Goal: Information Seeking & Learning: Learn about a topic

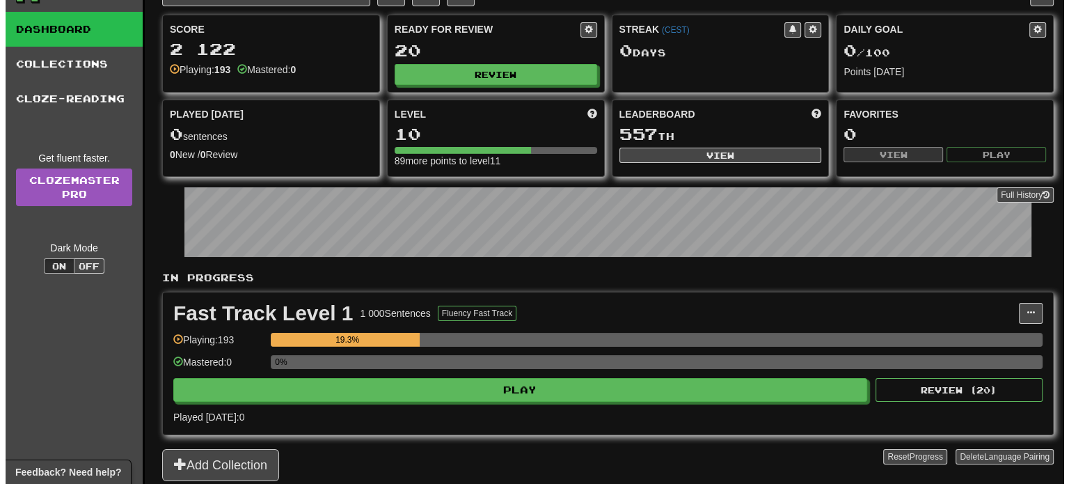
scroll to position [139, 0]
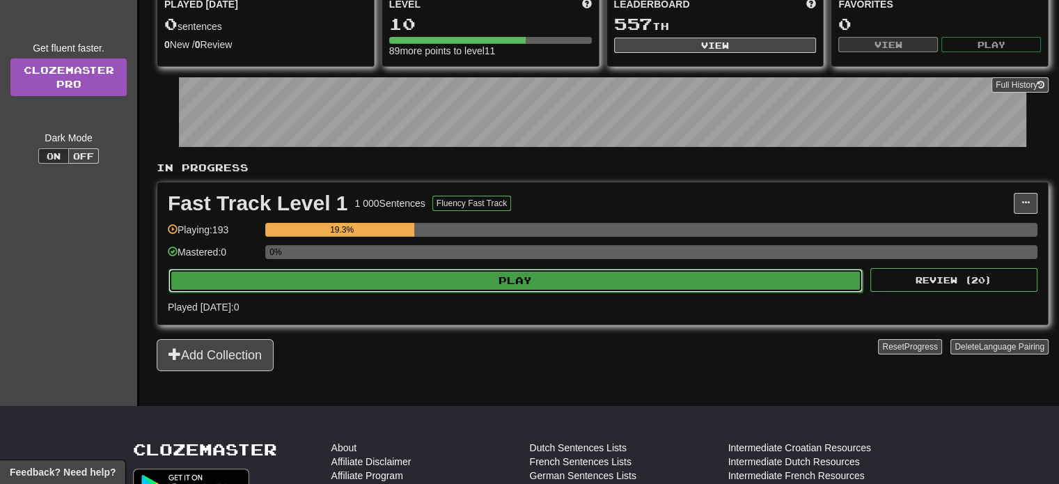
click at [412, 280] on button "Play" at bounding box center [515, 281] width 694 height 24
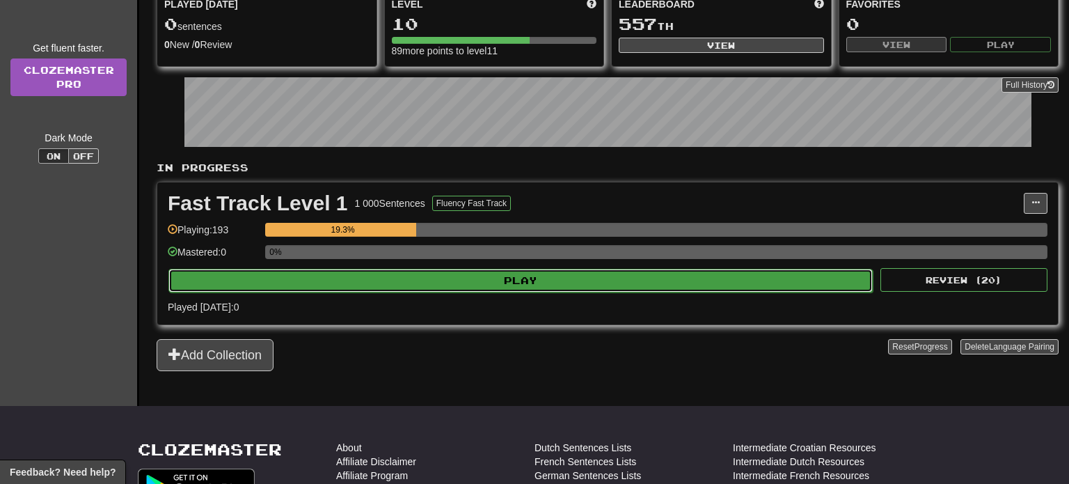
select select "**"
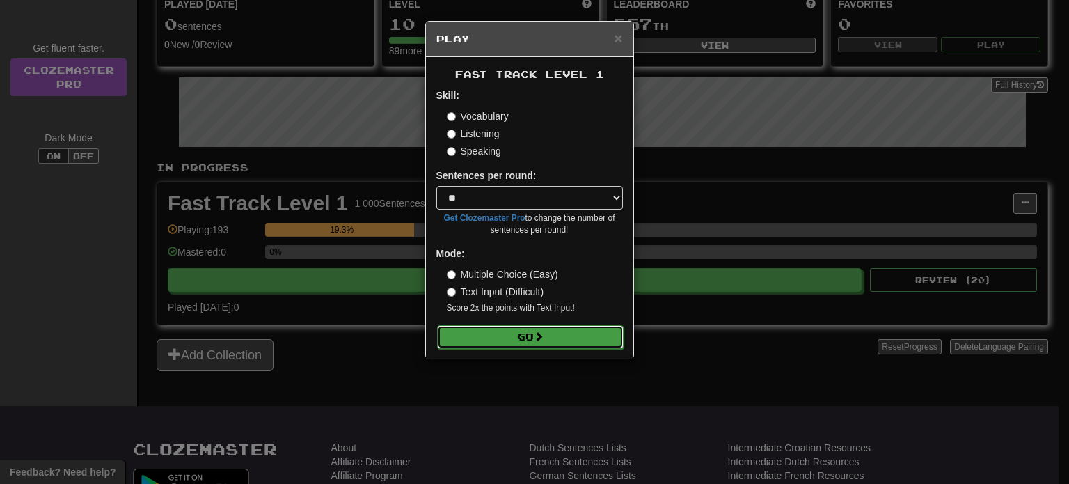
click at [544, 335] on span at bounding box center [539, 336] width 10 height 10
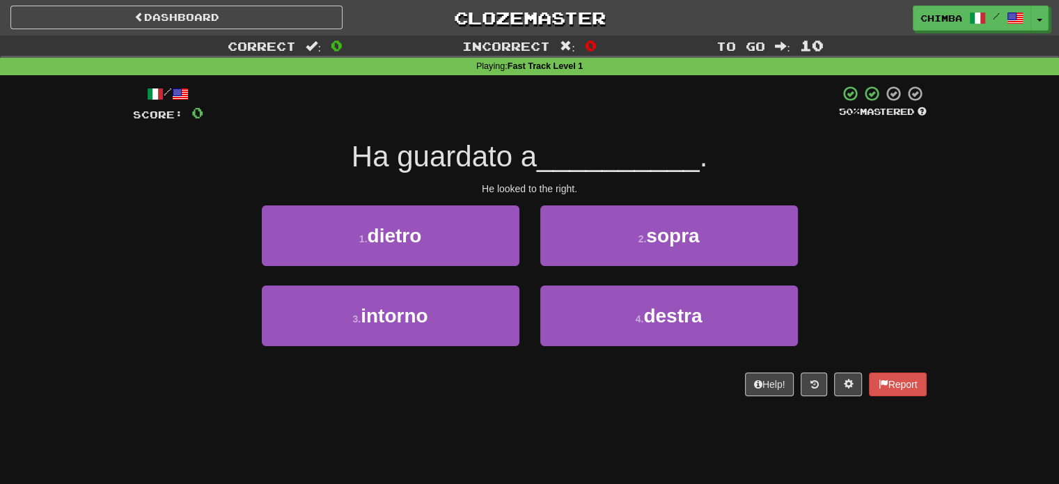
click at [688, 425] on div "Dashboard Clozemaster chimba / Toggle Dropdown Dashboard Leaderboard Activity F…" at bounding box center [529, 242] width 1059 height 484
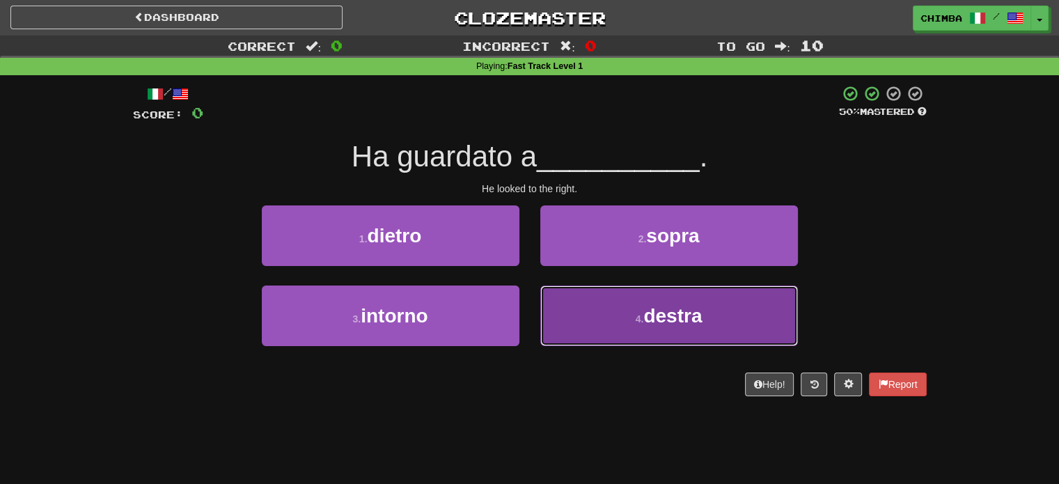
click at [638, 310] on button "4 . destra" at bounding box center [669, 315] width 258 height 61
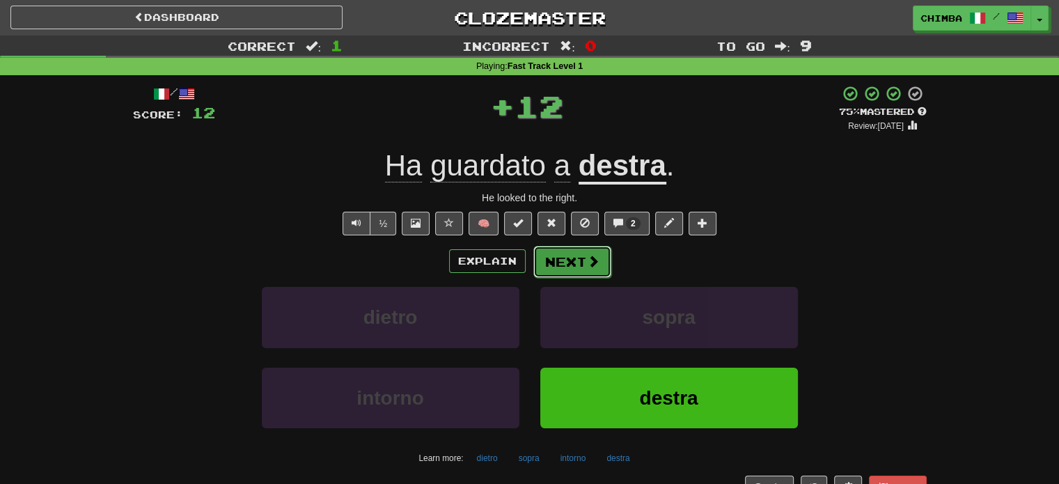
click at [551, 253] on button "Next" at bounding box center [572, 262] width 78 height 32
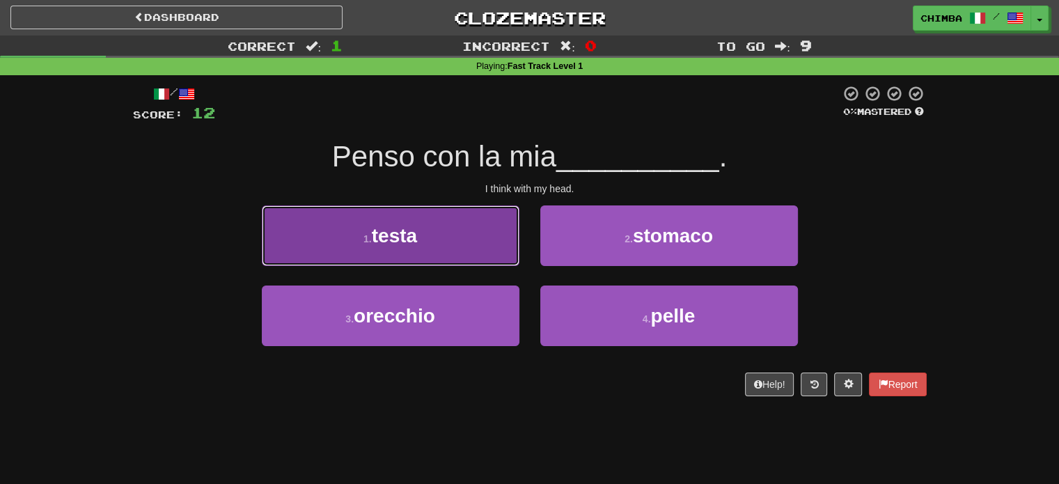
click at [411, 230] on span "testa" at bounding box center [394, 236] width 45 height 22
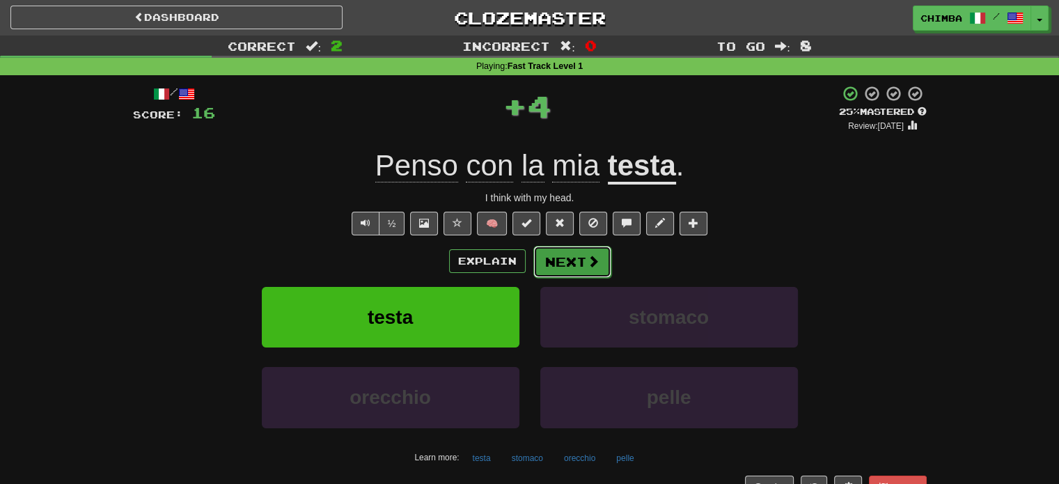
click at [575, 258] on button "Next" at bounding box center [572, 262] width 78 height 32
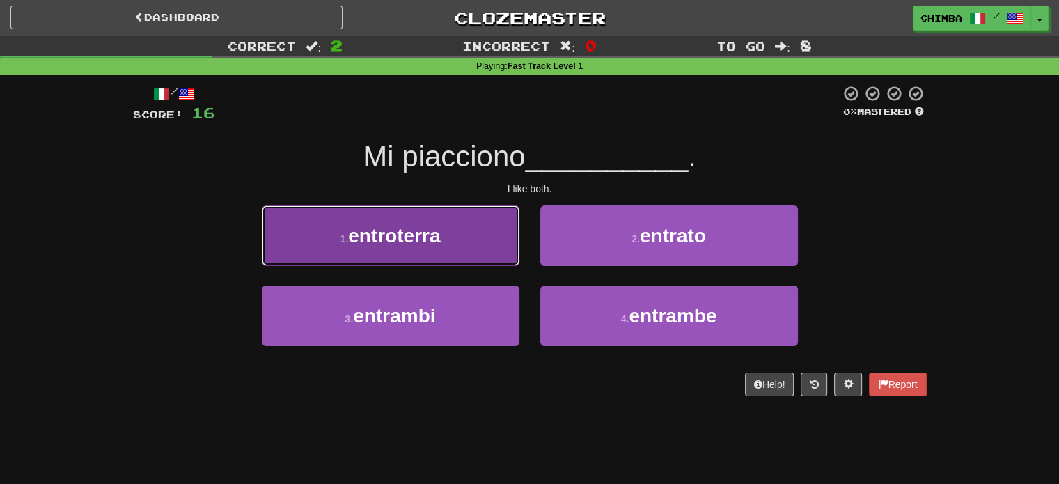
click at [385, 244] on span "entroterra" at bounding box center [394, 236] width 92 height 22
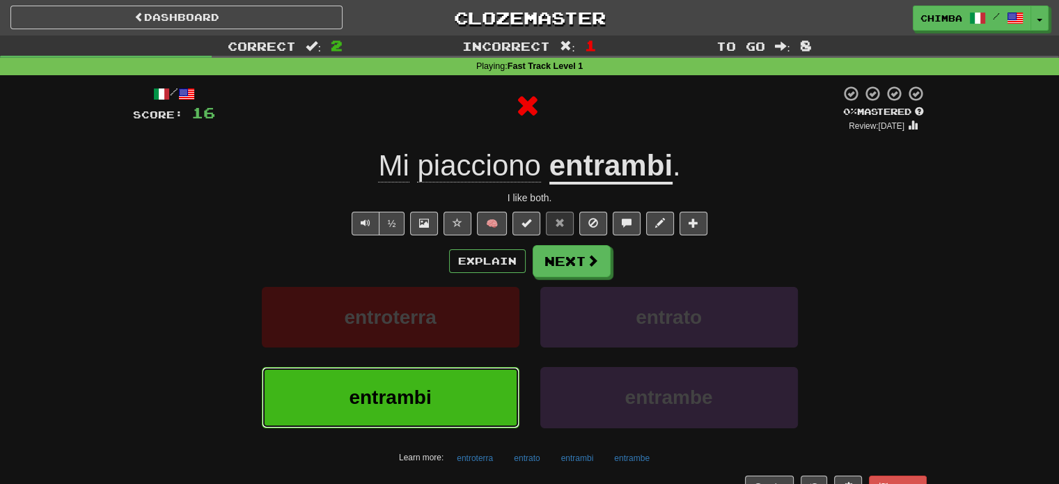
click at [441, 376] on button "entrambi" at bounding box center [391, 397] width 258 height 61
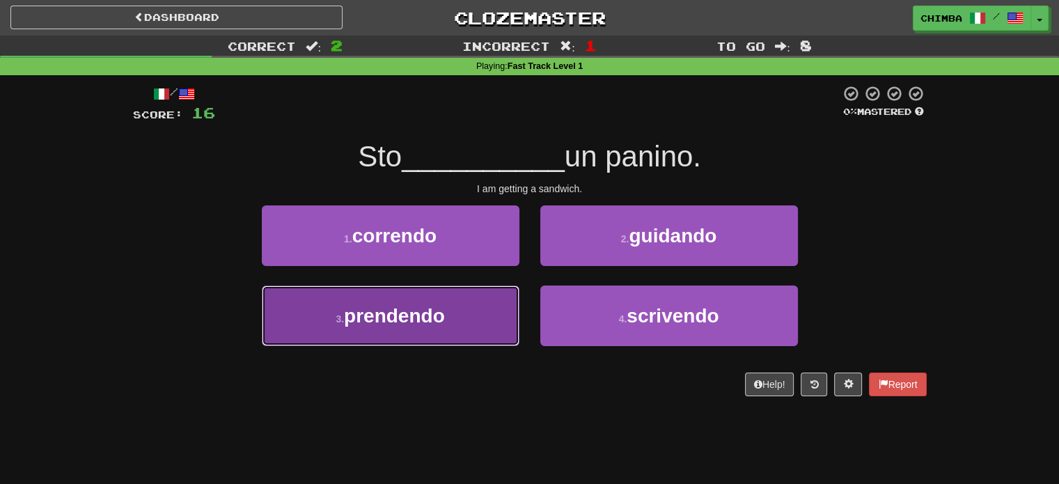
click at [378, 308] on span "prendendo" at bounding box center [394, 316] width 101 height 22
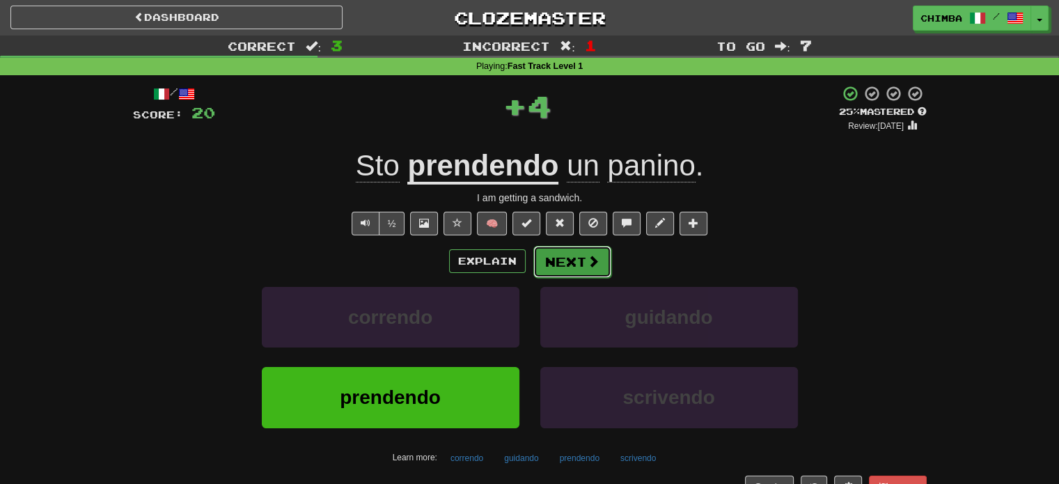
click at [539, 260] on button "Next" at bounding box center [572, 262] width 78 height 32
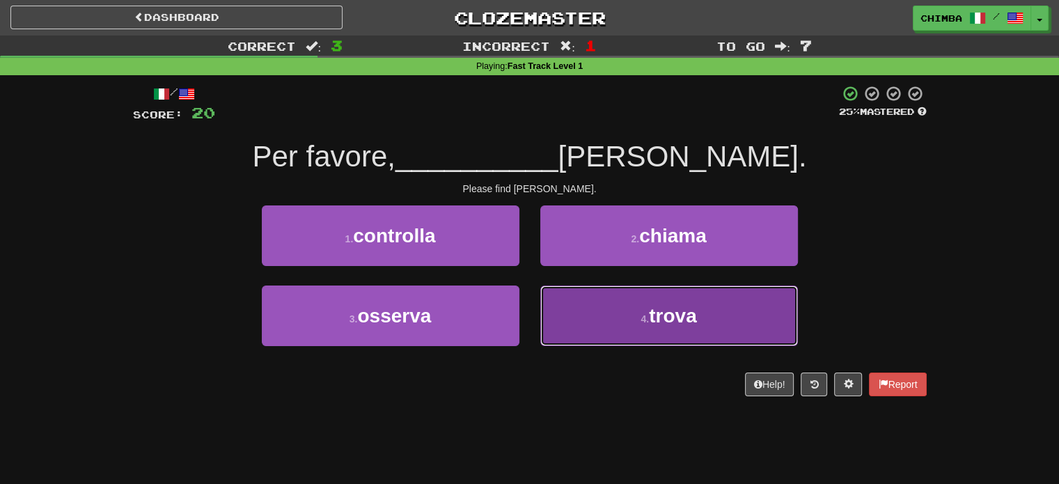
click at [632, 311] on button "4 . trova" at bounding box center [669, 315] width 258 height 61
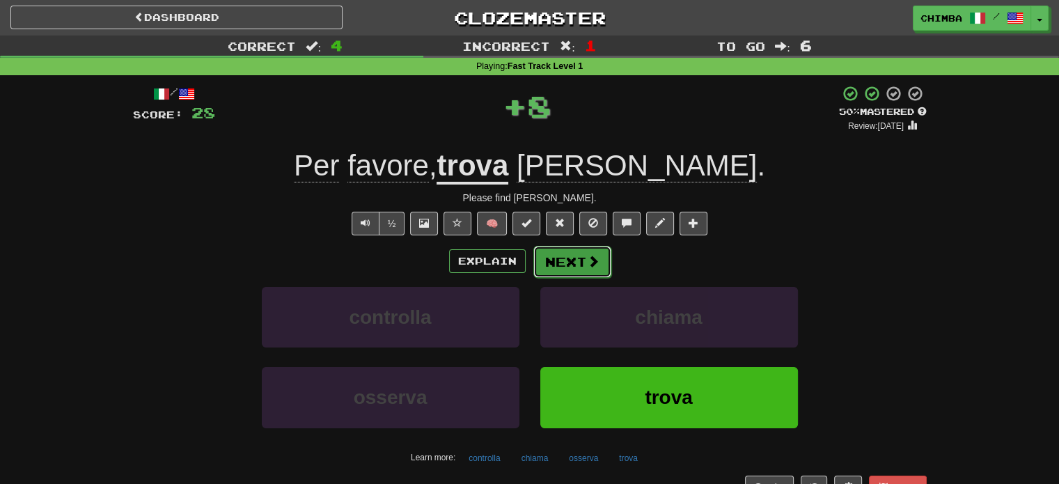
click at [546, 267] on button "Next" at bounding box center [572, 262] width 78 height 32
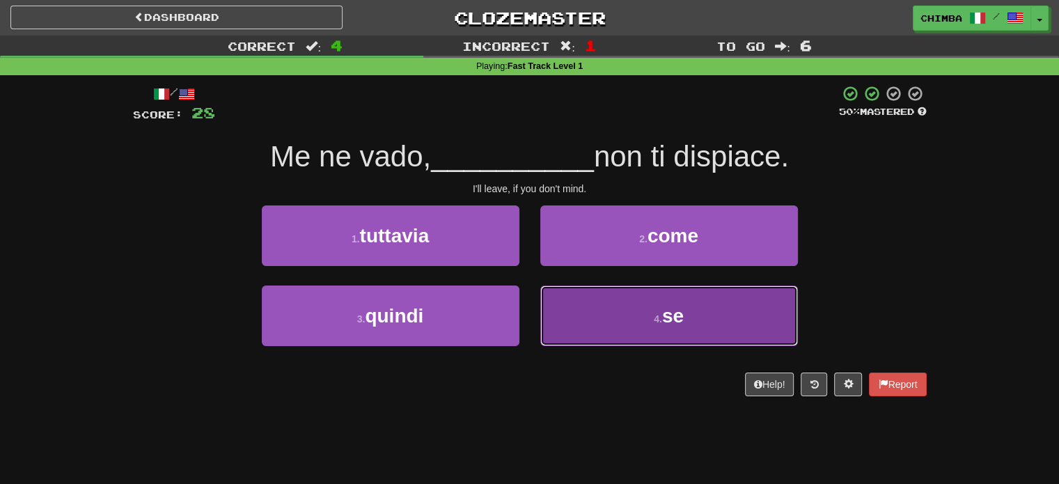
click at [571, 308] on button "4 . se" at bounding box center [669, 315] width 258 height 61
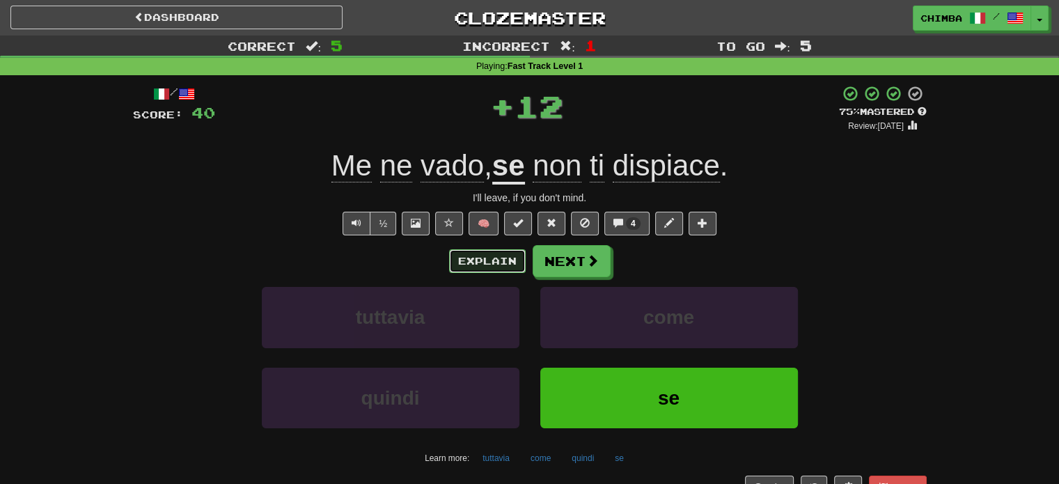
click at [507, 258] on button "Explain" at bounding box center [487, 261] width 77 height 24
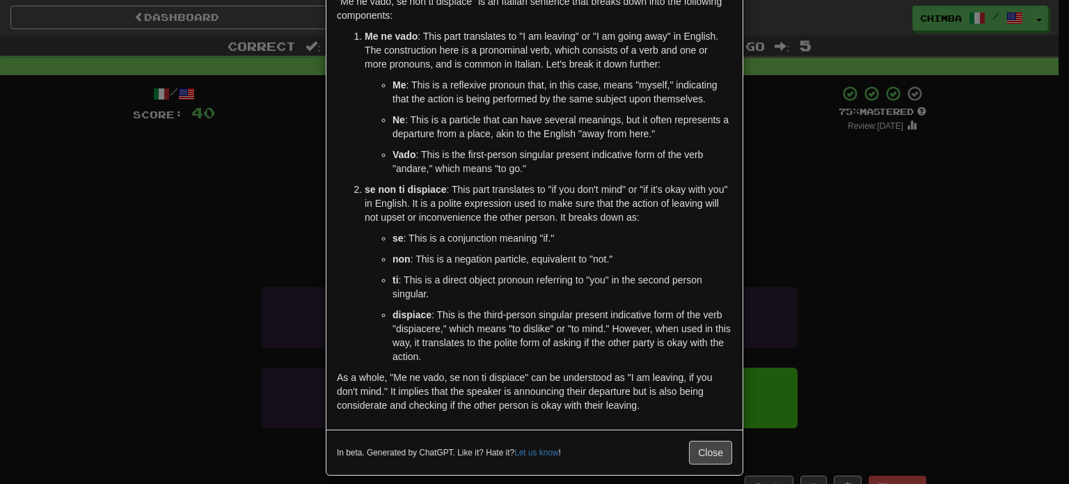
scroll to position [84, 0]
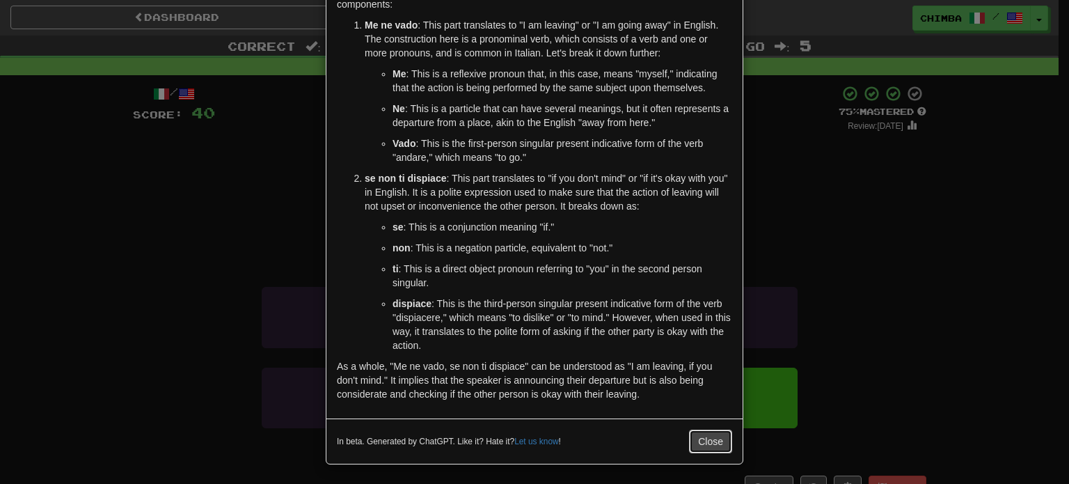
click at [710, 434] on button "Close" at bounding box center [710, 441] width 43 height 24
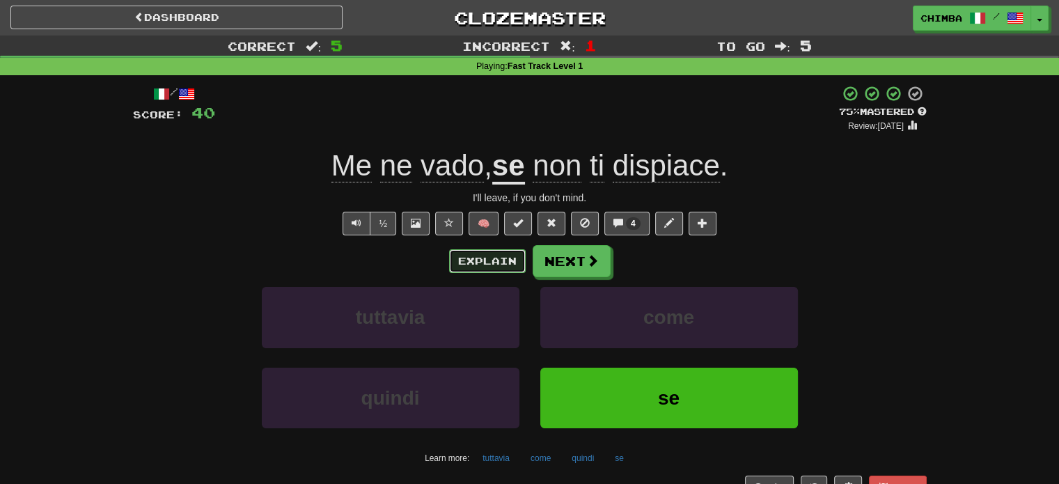
click at [512, 269] on button "Explain" at bounding box center [487, 261] width 77 height 24
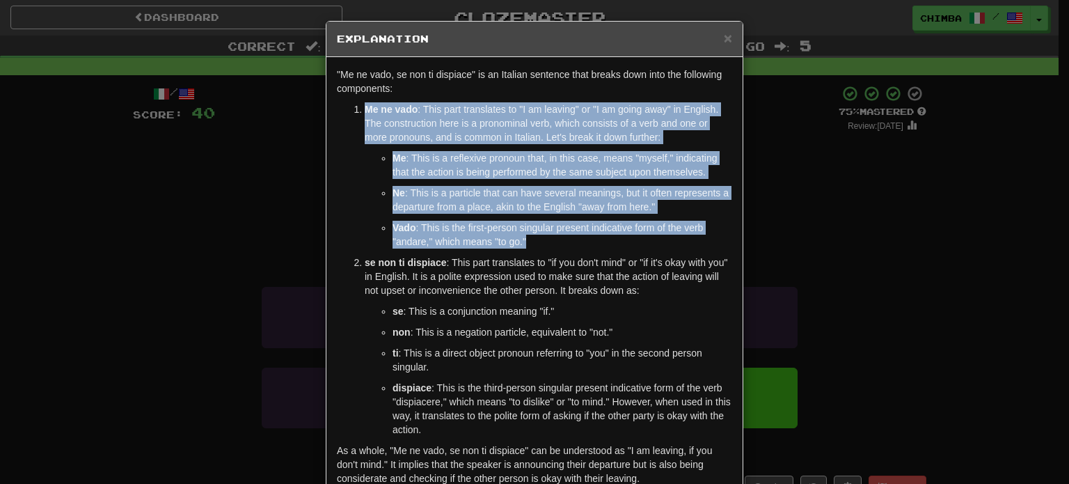
drag, startPoint x: 357, startPoint y: 104, endPoint x: 622, endPoint y: 237, distance: 296.6
click at [622, 237] on li "Me ne vado : This part translates to "I am leaving" or "I am going away" in Eng…" at bounding box center [548, 175] width 367 height 146
copy li "Me ne vado : This part translates to "I am leaving" or "I am going away" in Eng…"
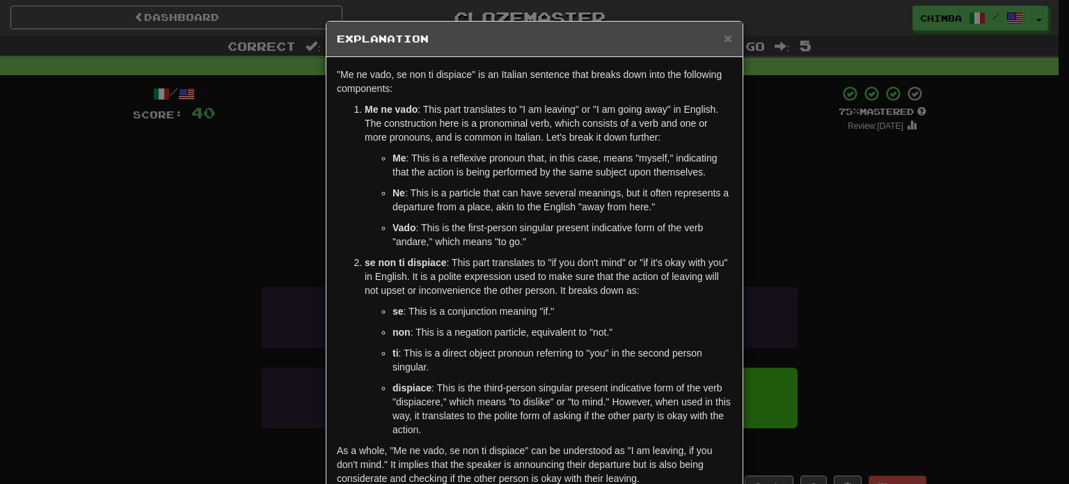
click at [793, 447] on div "× Explanation "Me ne vado, se non ti dispiace" is an Italian sentence that brea…" at bounding box center [534, 242] width 1069 height 484
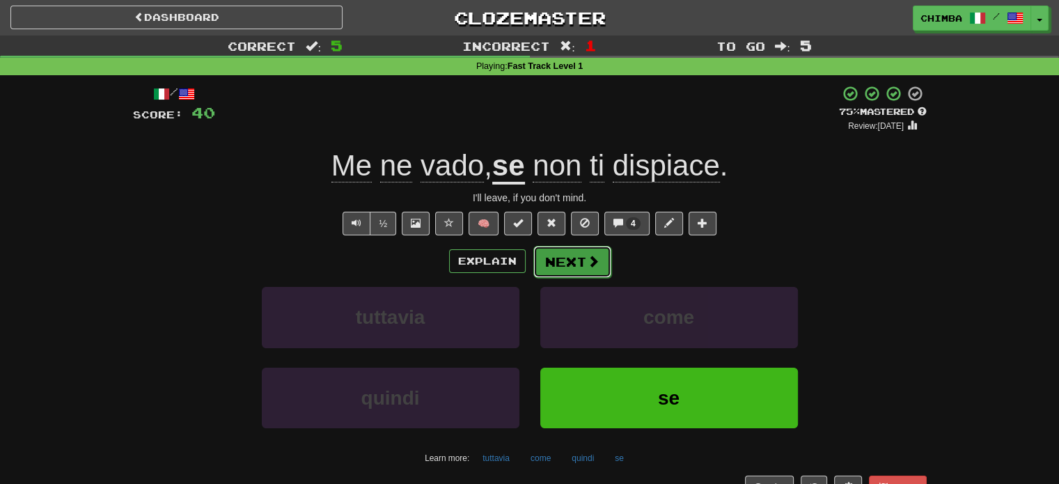
click at [562, 255] on button "Next" at bounding box center [572, 262] width 78 height 32
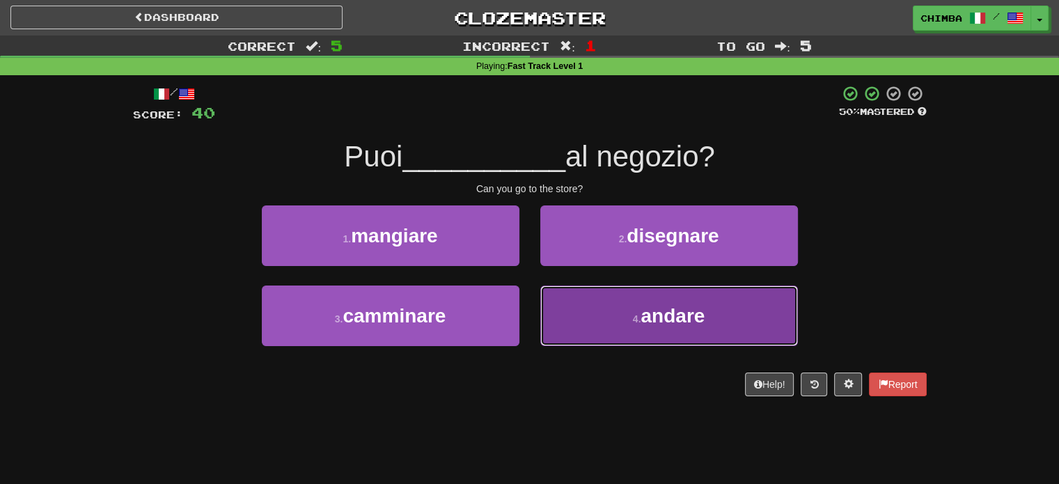
click at [604, 301] on button "4 . andare" at bounding box center [669, 315] width 258 height 61
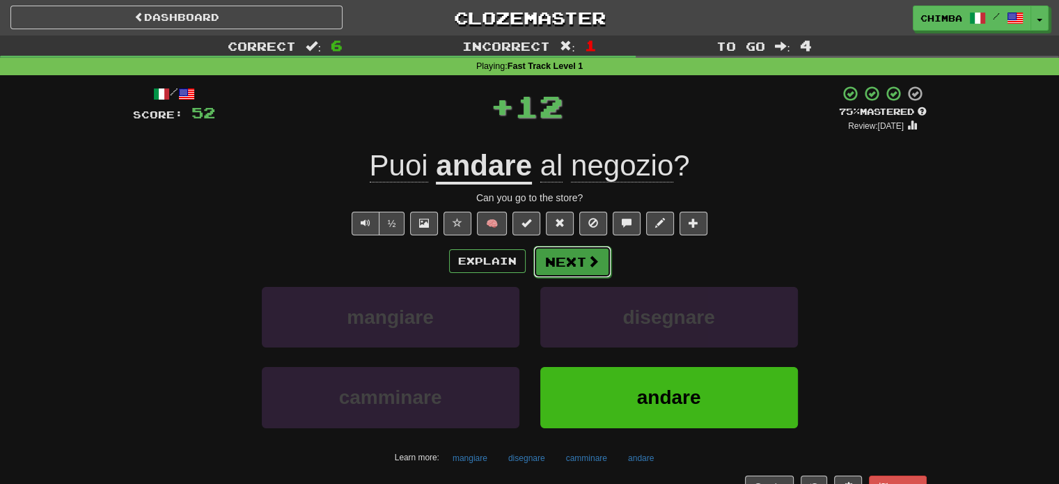
click at [542, 260] on button "Next" at bounding box center [572, 262] width 78 height 32
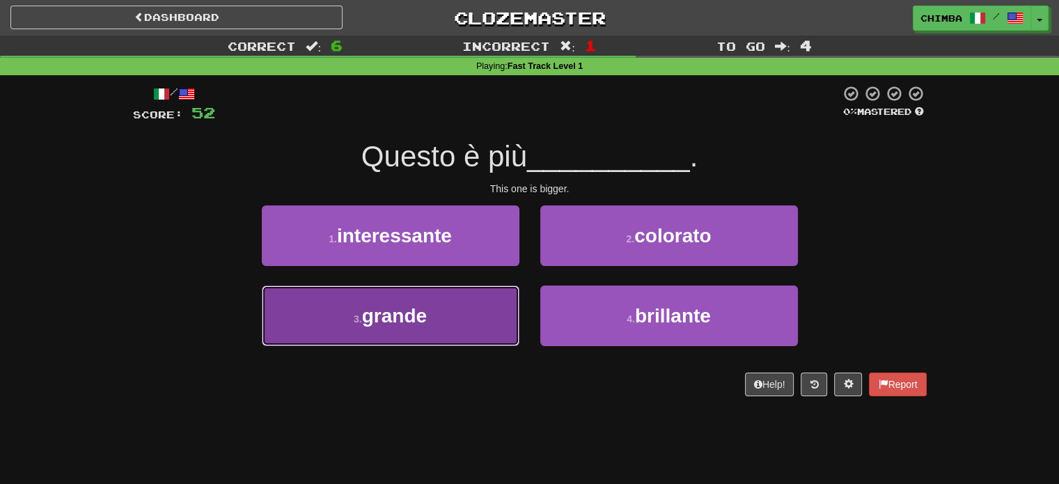
click at [451, 312] on button "3 . grande" at bounding box center [391, 315] width 258 height 61
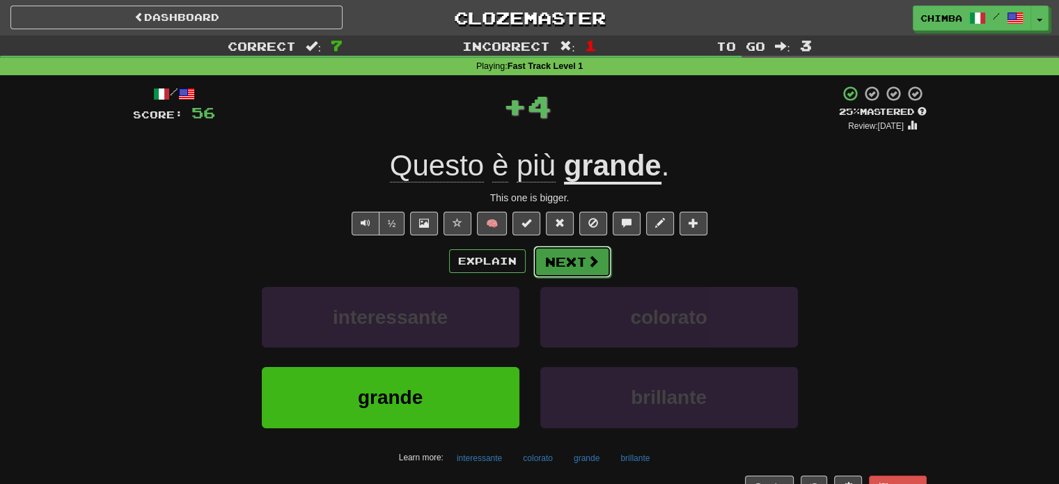
click at [558, 250] on button "Next" at bounding box center [572, 262] width 78 height 32
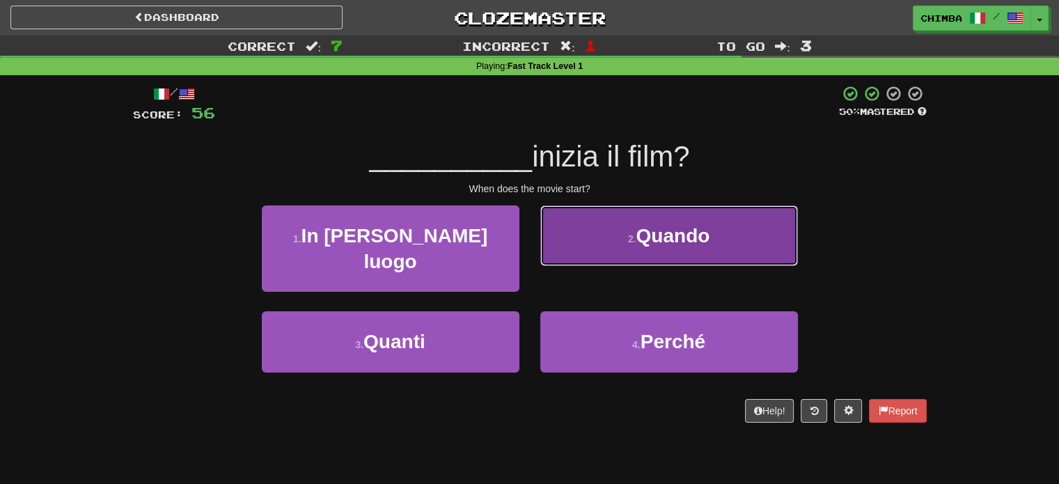
click at [615, 238] on button "2 . Quando" at bounding box center [669, 235] width 258 height 61
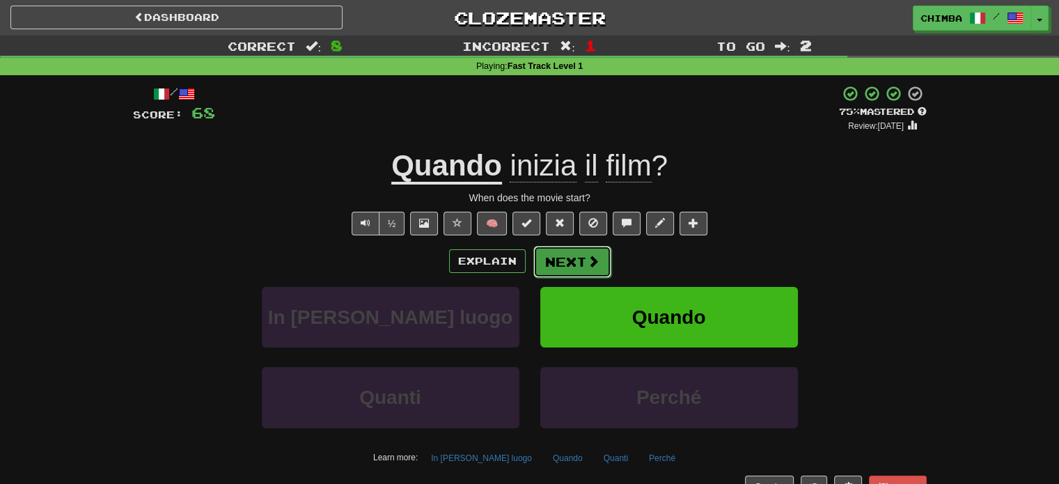
click at [551, 264] on button "Next" at bounding box center [572, 262] width 78 height 32
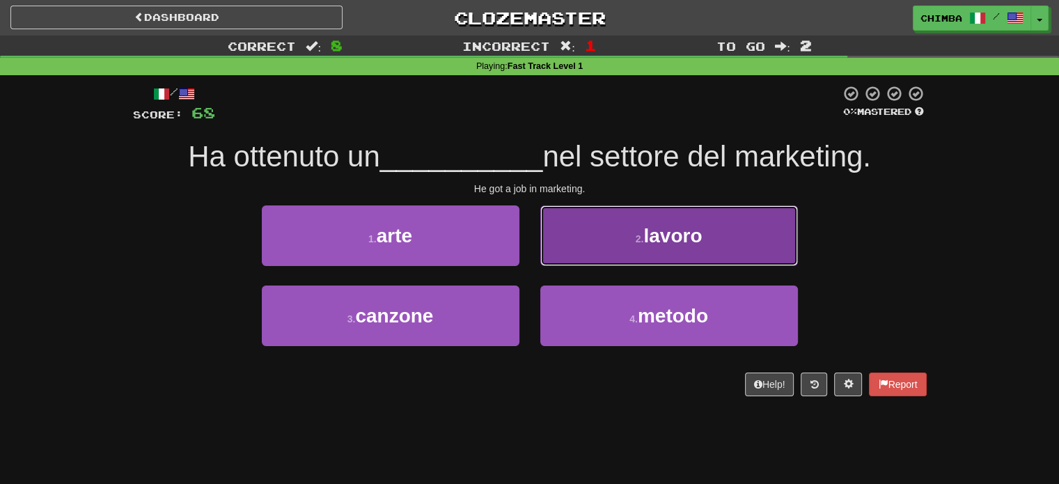
click at [585, 234] on button "2 . lavoro" at bounding box center [669, 235] width 258 height 61
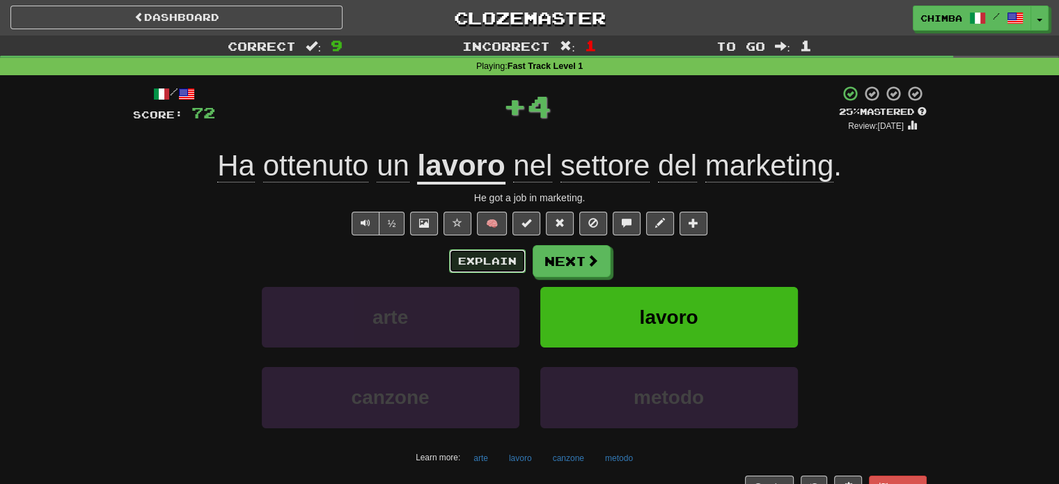
click at [480, 251] on button "Explain" at bounding box center [487, 261] width 77 height 24
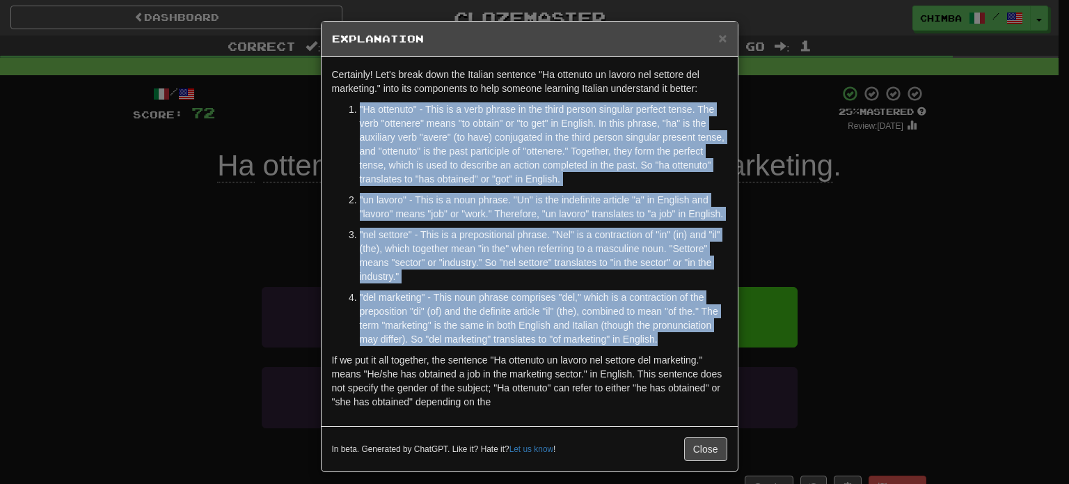
drag, startPoint x: 352, startPoint y: 104, endPoint x: 705, endPoint y: 340, distance: 424.5
click at [705, 340] on ol ""Ha ottenuto" - This is a verb phrase in the third person singular perfect tens…" at bounding box center [529, 224] width 395 height 244
copy ol ""Ha ottenuto" - This is a verb phrase in the third person singular perfect tens…"
click at [718, 34] on span "×" at bounding box center [722, 38] width 8 height 16
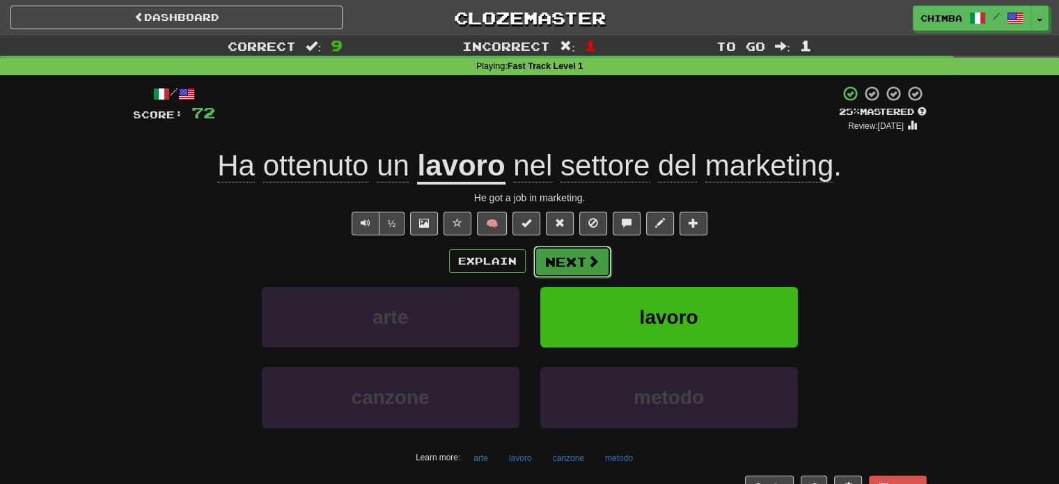
click at [572, 255] on button "Next" at bounding box center [572, 262] width 78 height 32
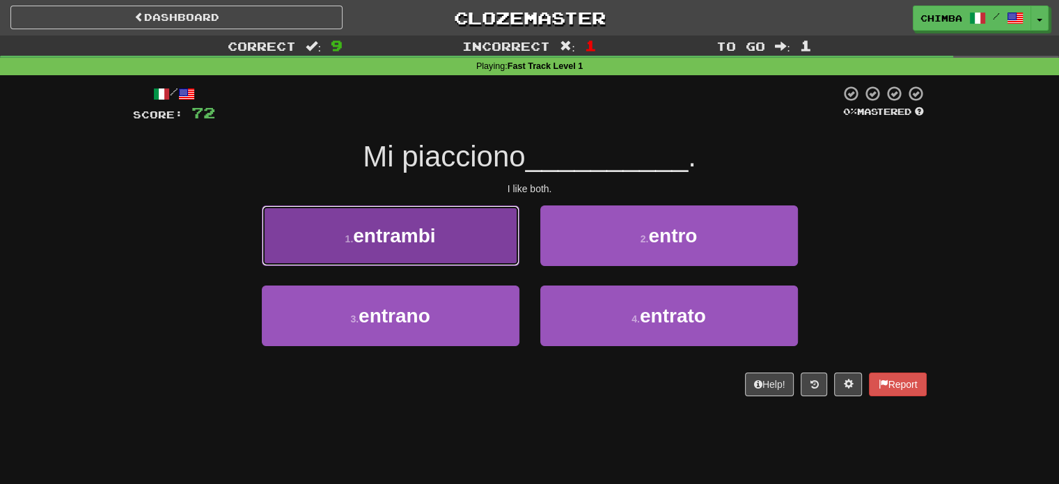
click at [434, 245] on span "entrambi" at bounding box center [394, 236] width 82 height 22
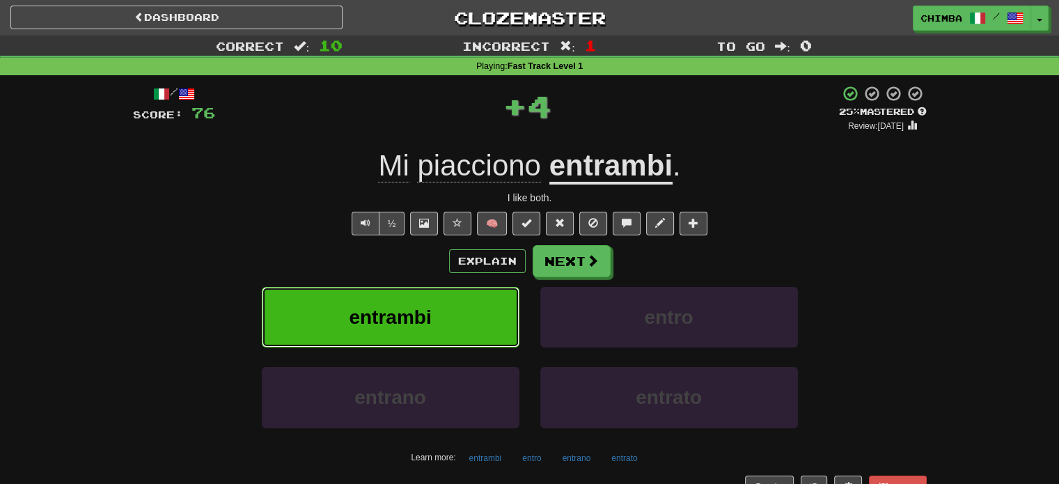
click at [456, 301] on button "entrambi" at bounding box center [391, 317] width 258 height 61
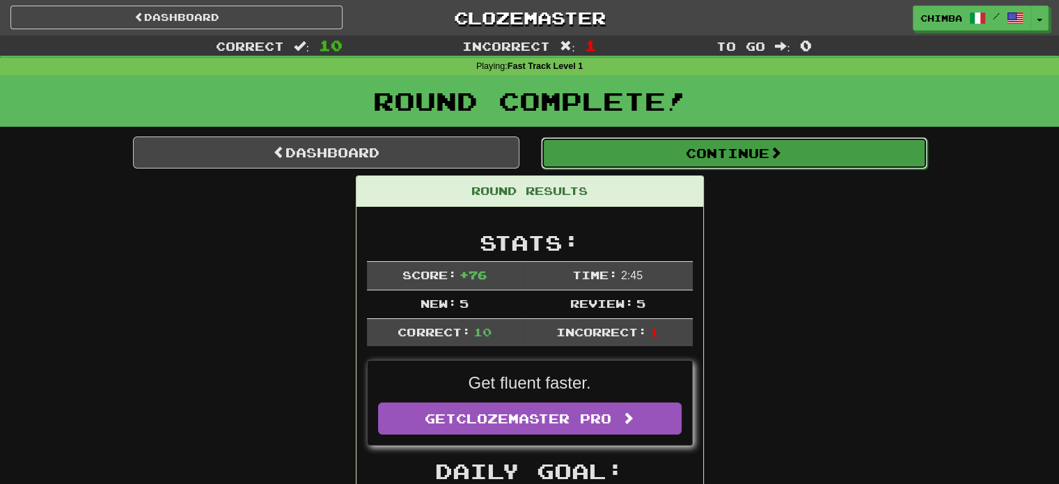
click at [645, 159] on button "Continue" at bounding box center [734, 153] width 386 height 32
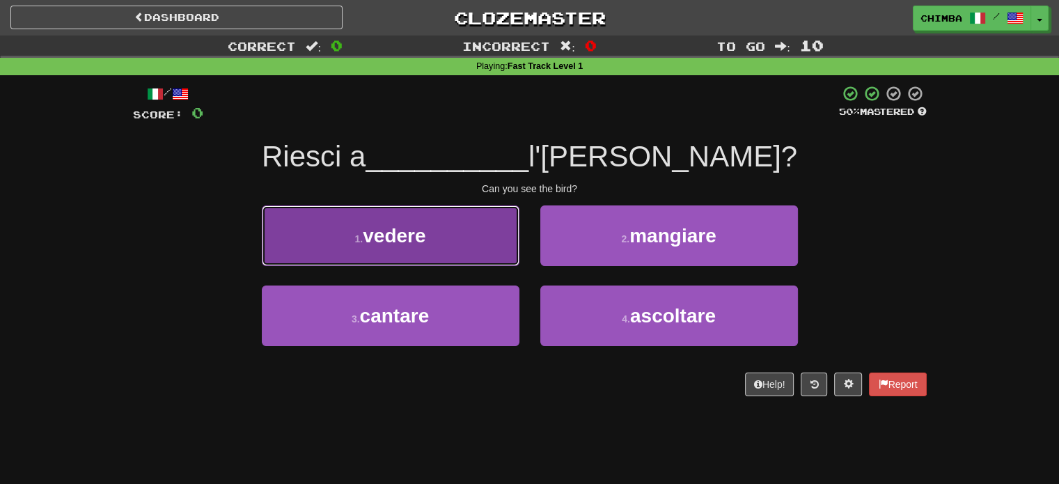
click at [437, 228] on button "1 . vedere" at bounding box center [391, 235] width 258 height 61
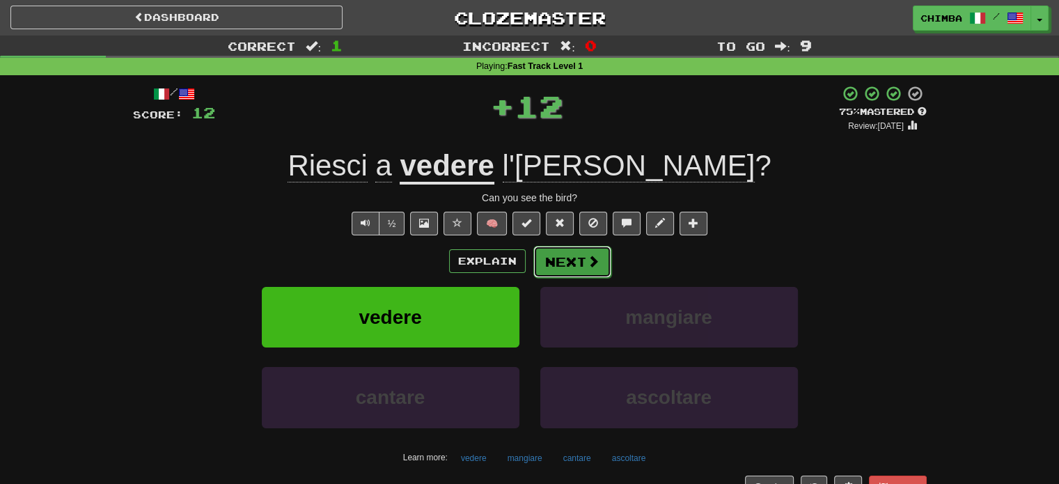
click at [562, 250] on button "Next" at bounding box center [572, 262] width 78 height 32
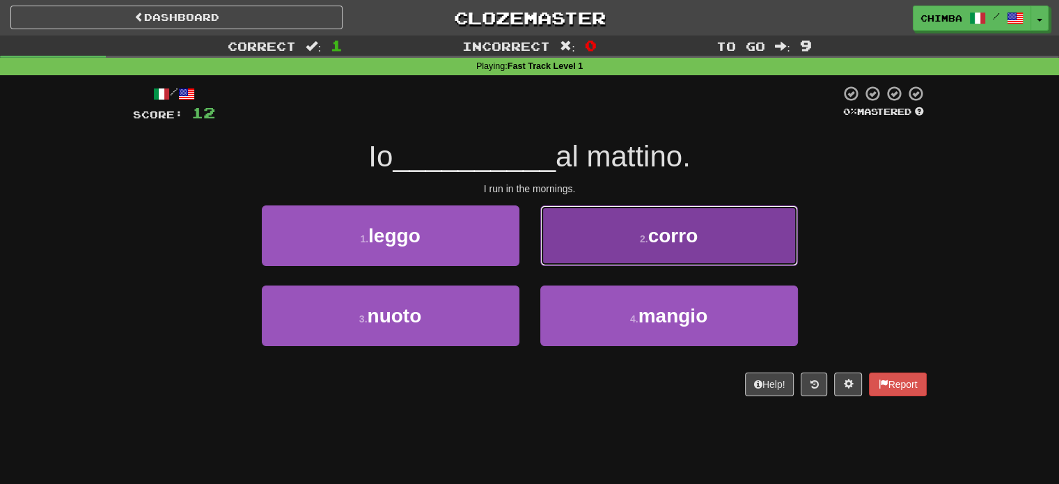
click at [635, 249] on button "2 . corro" at bounding box center [669, 235] width 258 height 61
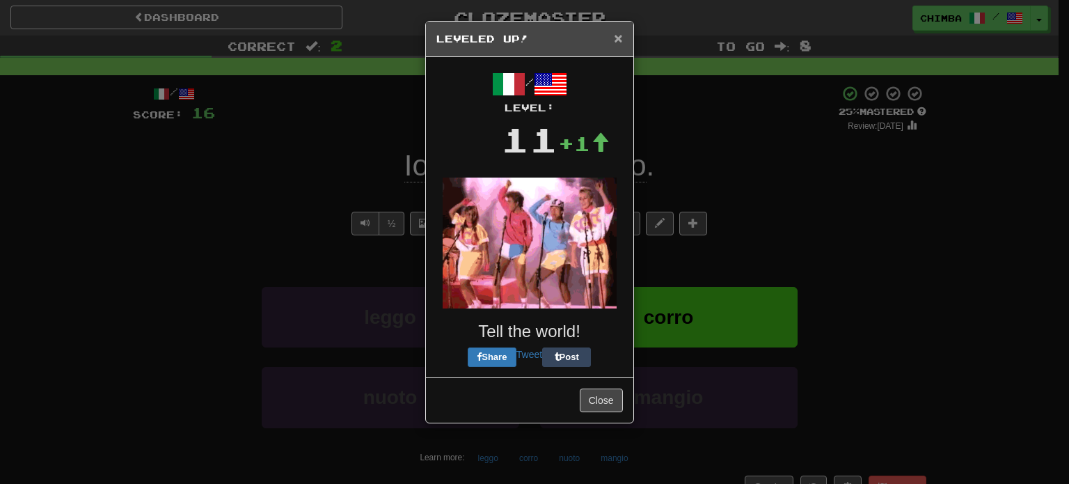
click at [614, 35] on span "×" at bounding box center [618, 38] width 8 height 16
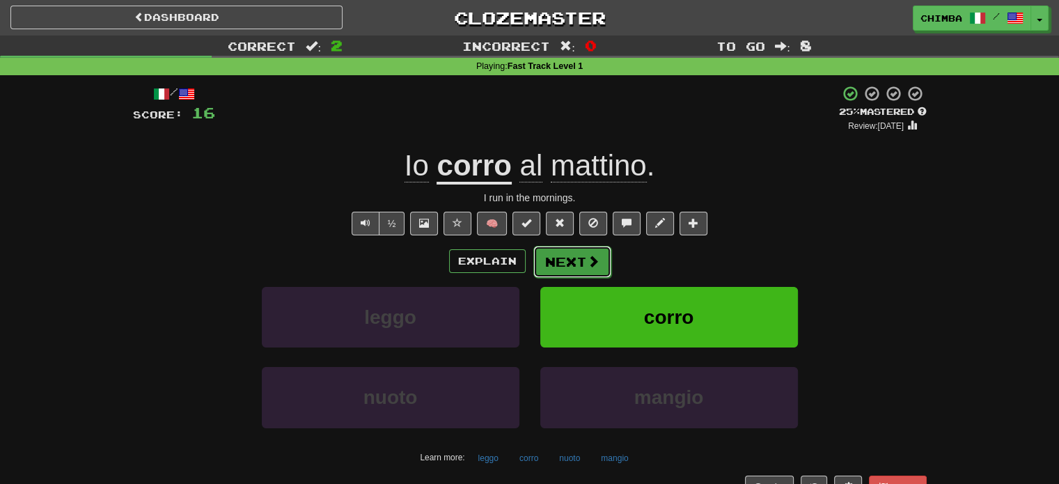
click at [562, 262] on button "Next" at bounding box center [572, 262] width 78 height 32
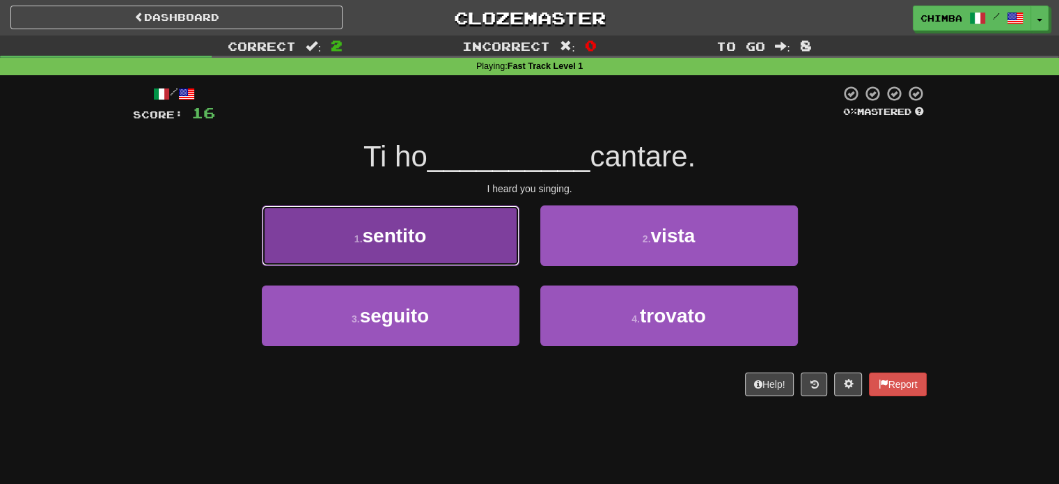
click at [324, 239] on button "1 . sentito" at bounding box center [391, 235] width 258 height 61
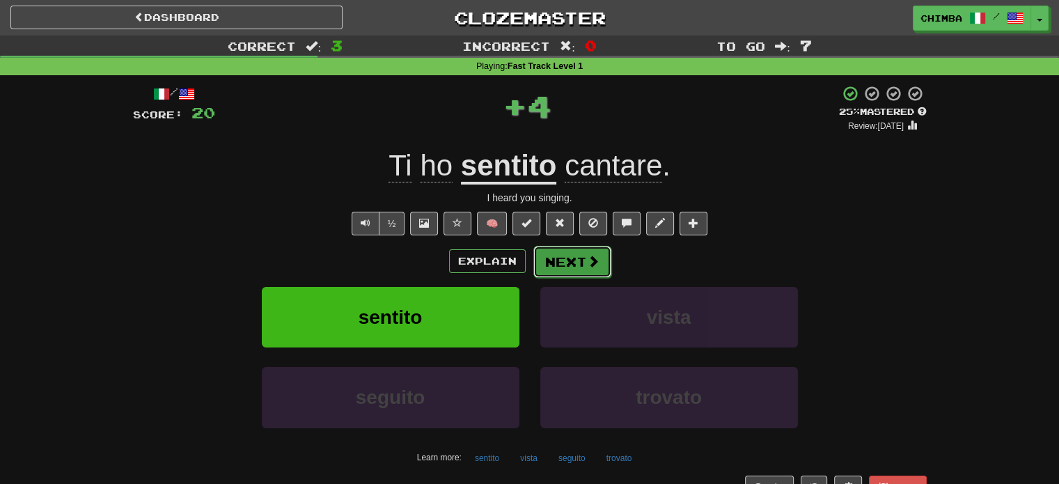
click at [572, 255] on button "Next" at bounding box center [572, 262] width 78 height 32
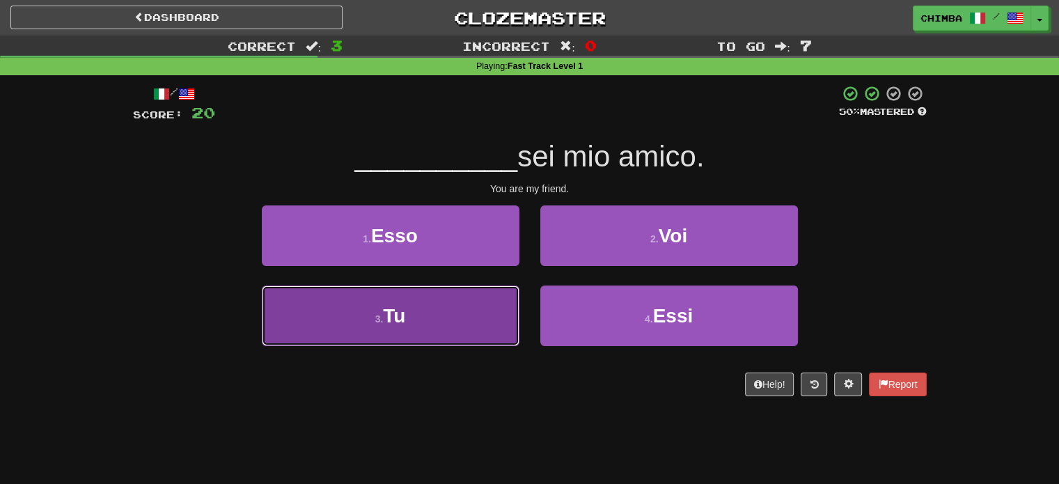
click at [418, 286] on button "3 . Tu" at bounding box center [391, 315] width 258 height 61
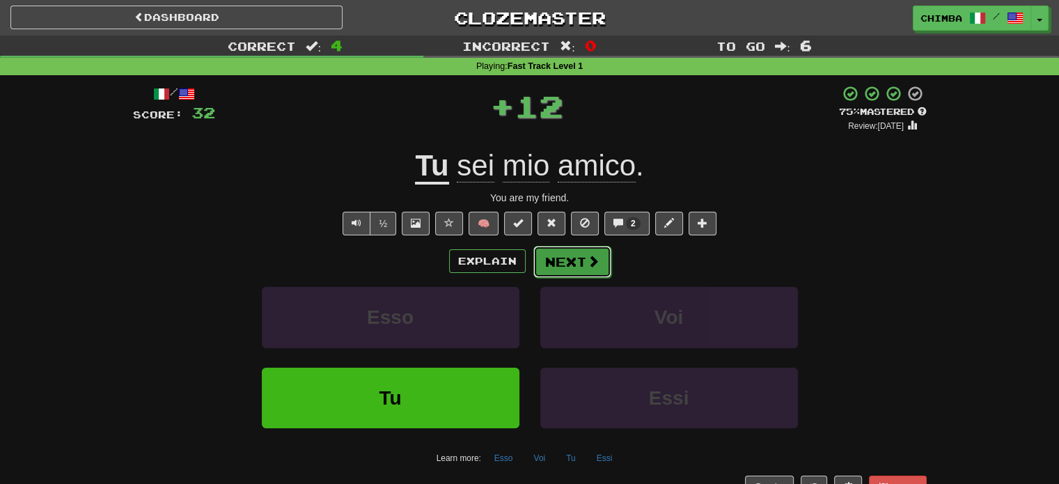
click at [558, 257] on button "Next" at bounding box center [572, 262] width 78 height 32
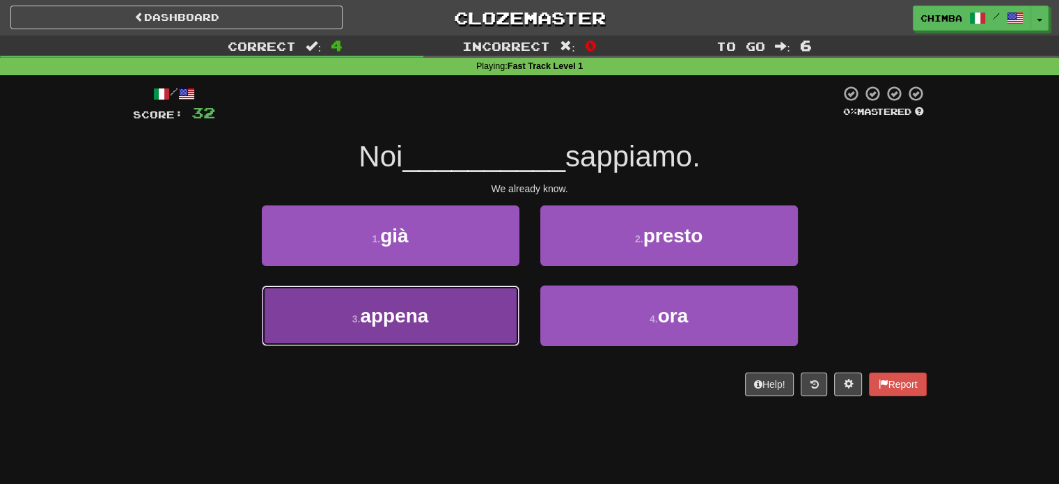
click at [404, 300] on button "3 . appena" at bounding box center [391, 315] width 258 height 61
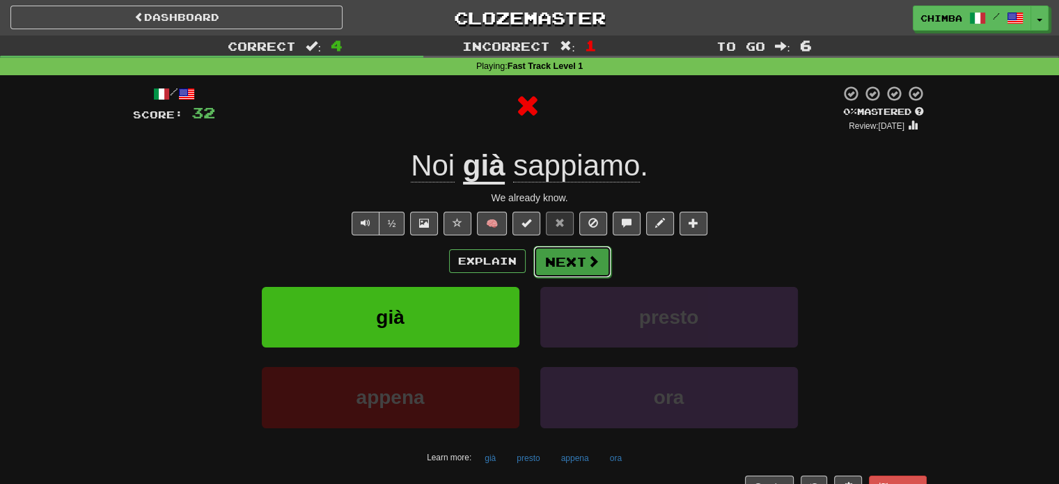
click at [555, 257] on button "Next" at bounding box center [572, 262] width 78 height 32
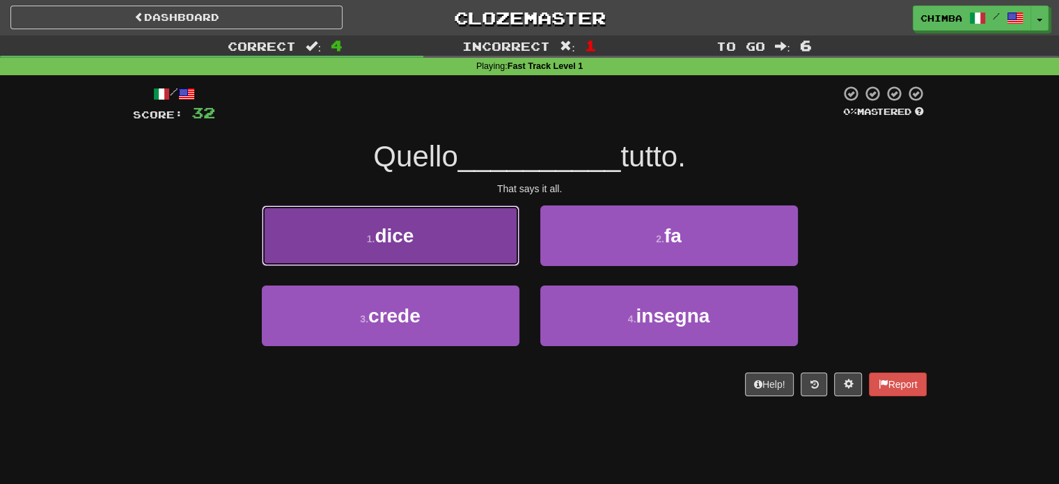
click at [458, 230] on button "1 . dice" at bounding box center [391, 235] width 258 height 61
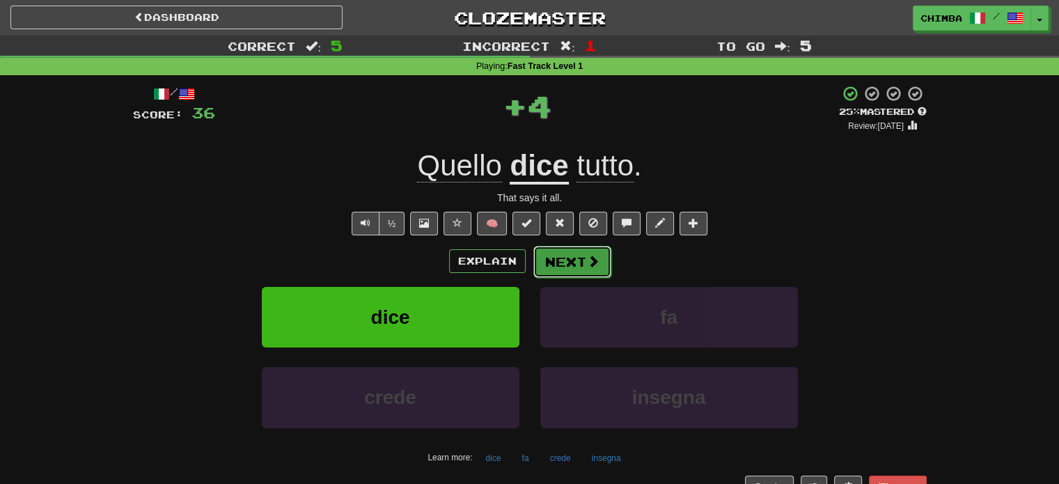
click at [569, 262] on button "Next" at bounding box center [572, 262] width 78 height 32
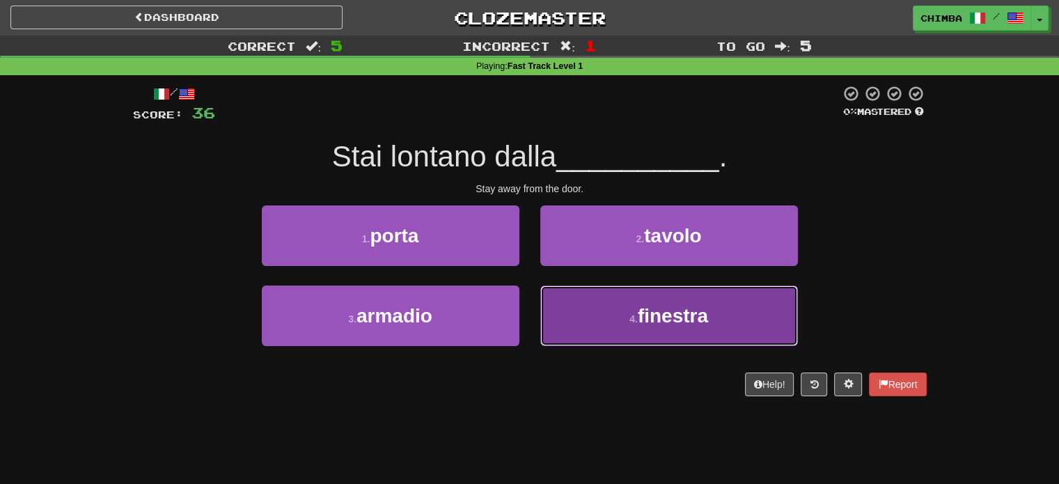
click at [630, 303] on button "4 . finestra" at bounding box center [669, 315] width 258 height 61
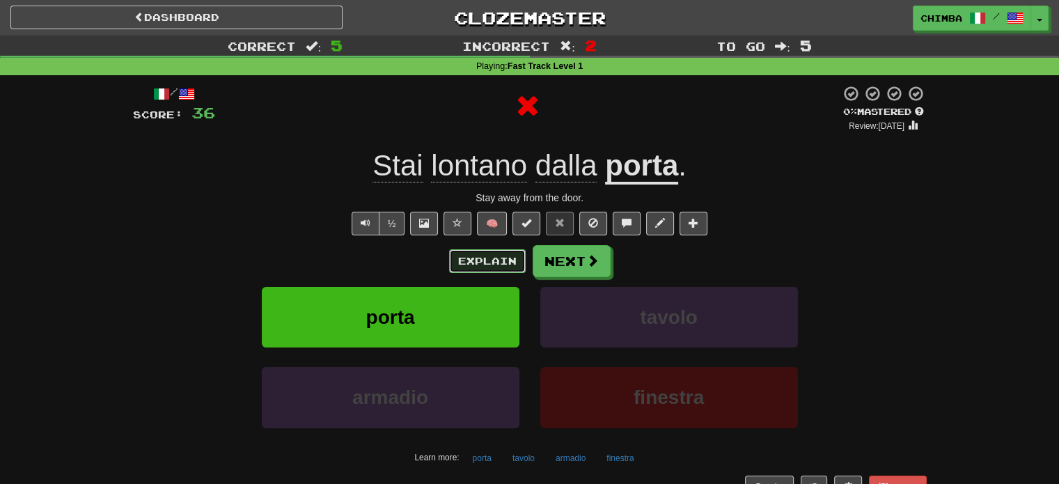
click at [478, 258] on button "Explain" at bounding box center [487, 261] width 77 height 24
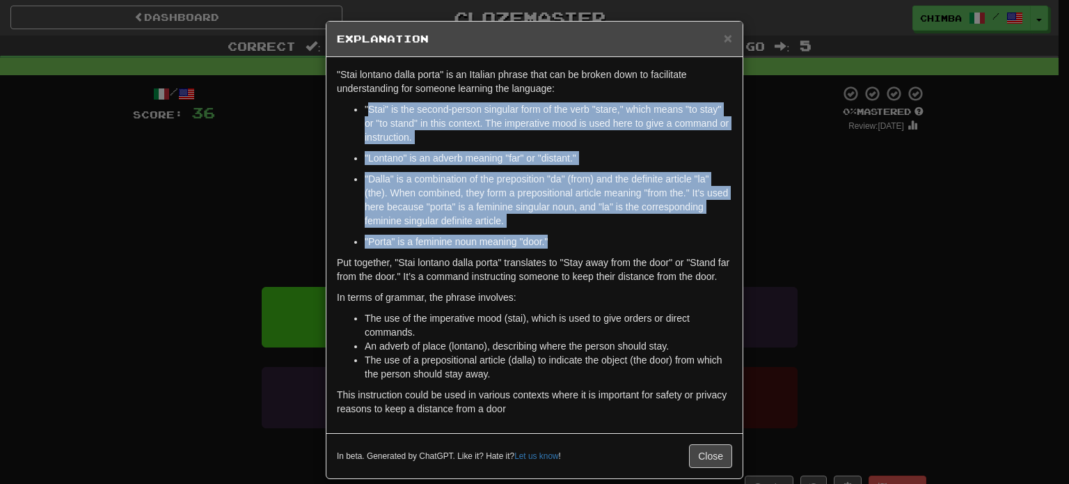
drag, startPoint x: 362, startPoint y: 105, endPoint x: 566, endPoint y: 239, distance: 243.8
click at [567, 242] on ul ""Stai" is the second-person singular form of the verb "stare," which means "to …" at bounding box center [534, 175] width 395 height 146
copy ul "Stai" is the second-person singular form of the verb "stare," which means "to s…"
click at [707, 450] on button "Close" at bounding box center [710, 456] width 43 height 24
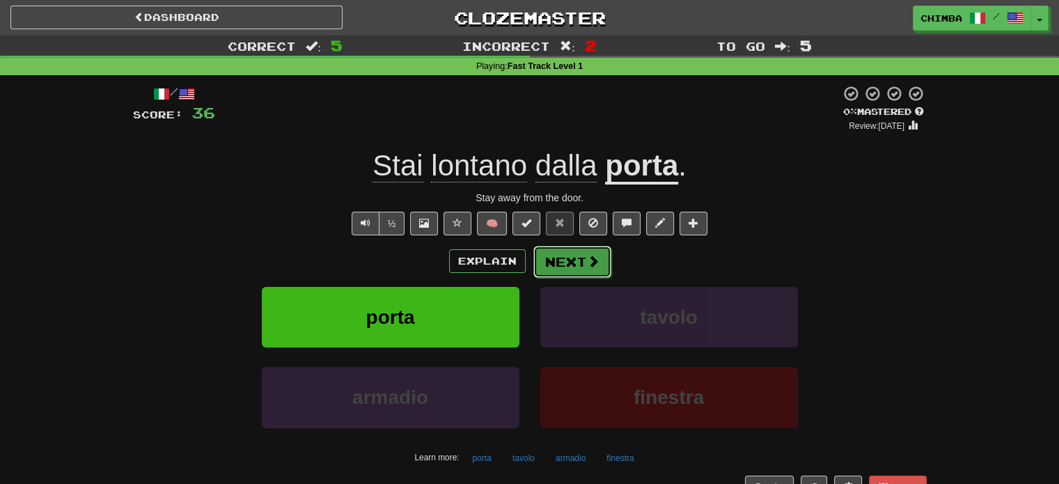
click at [583, 260] on button "Next" at bounding box center [572, 262] width 78 height 32
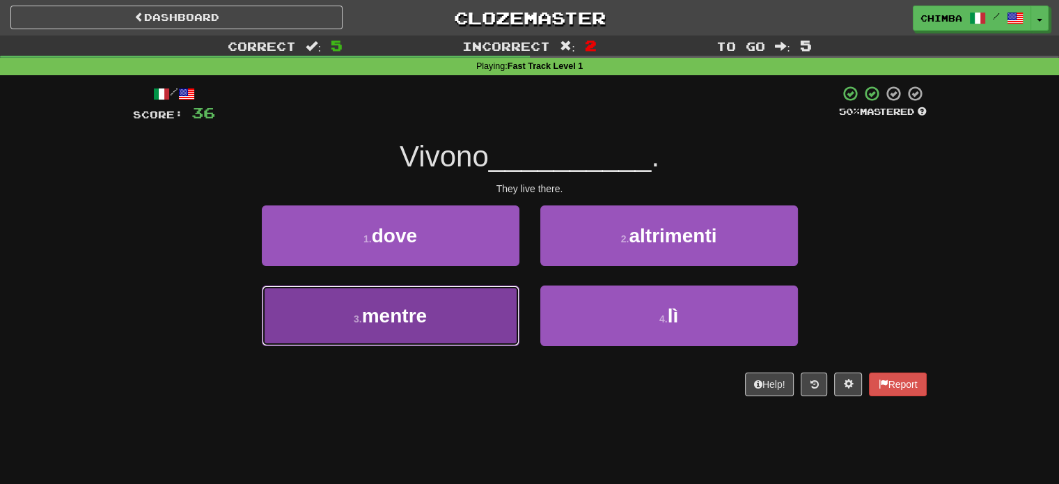
click at [455, 311] on button "3 . mentre" at bounding box center [391, 315] width 258 height 61
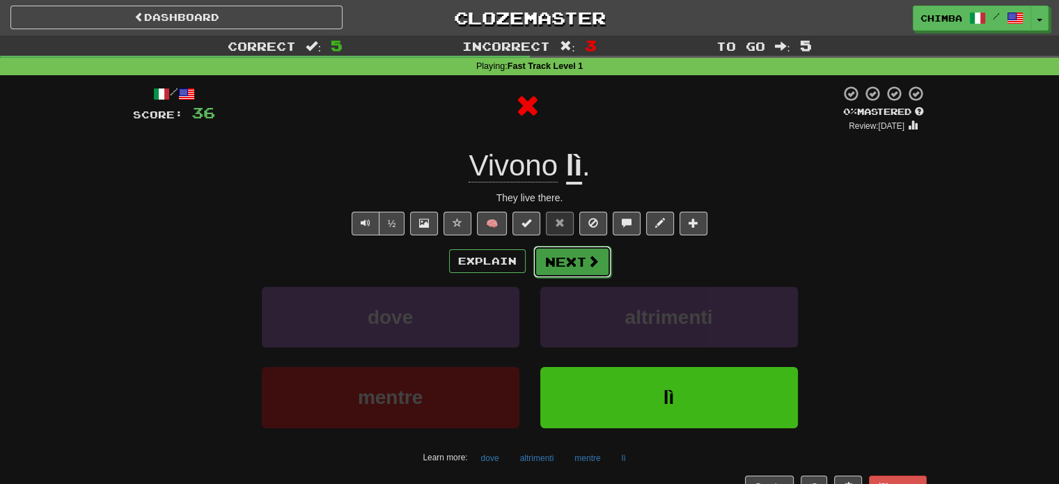
click at [557, 259] on button "Next" at bounding box center [572, 262] width 78 height 32
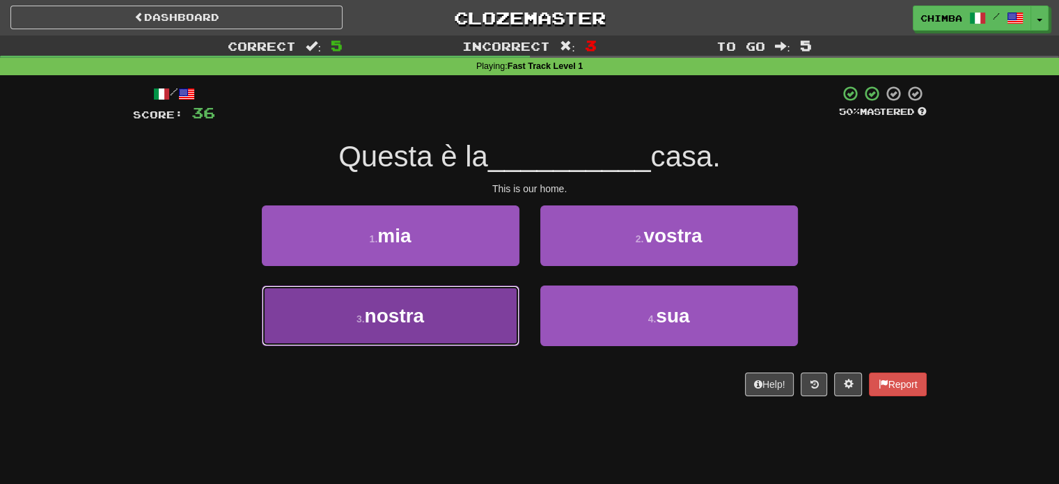
click at [448, 302] on button "3 . nostra" at bounding box center [391, 315] width 258 height 61
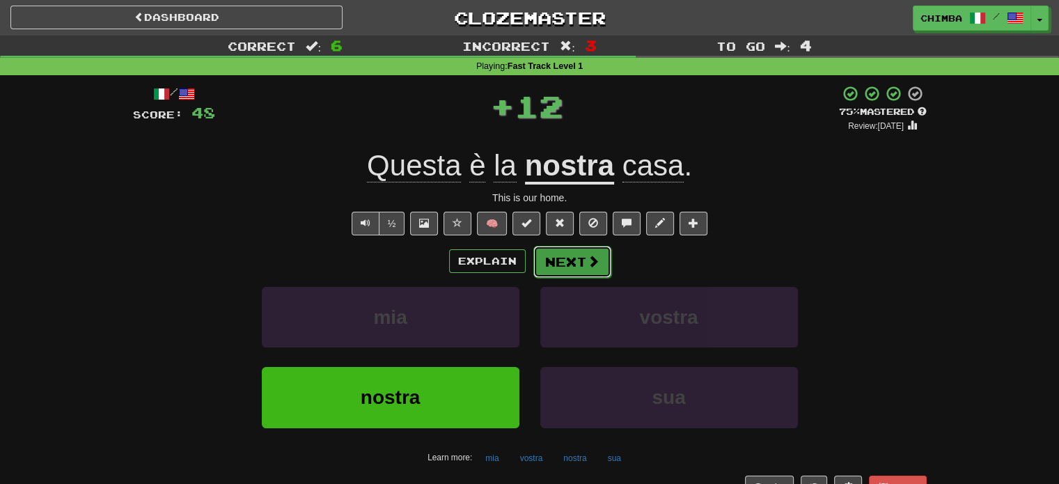
click at [560, 263] on button "Next" at bounding box center [572, 262] width 78 height 32
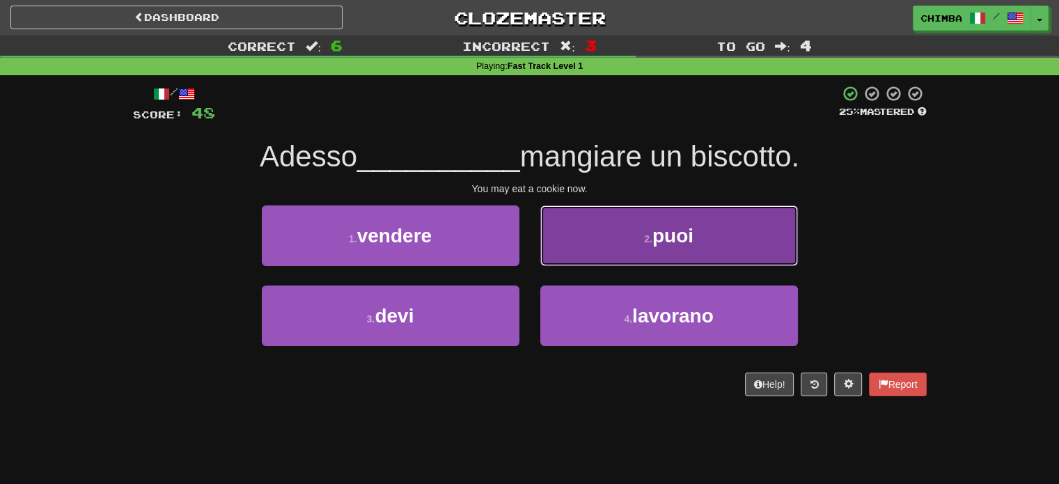
click at [600, 237] on button "2 . puoi" at bounding box center [669, 235] width 258 height 61
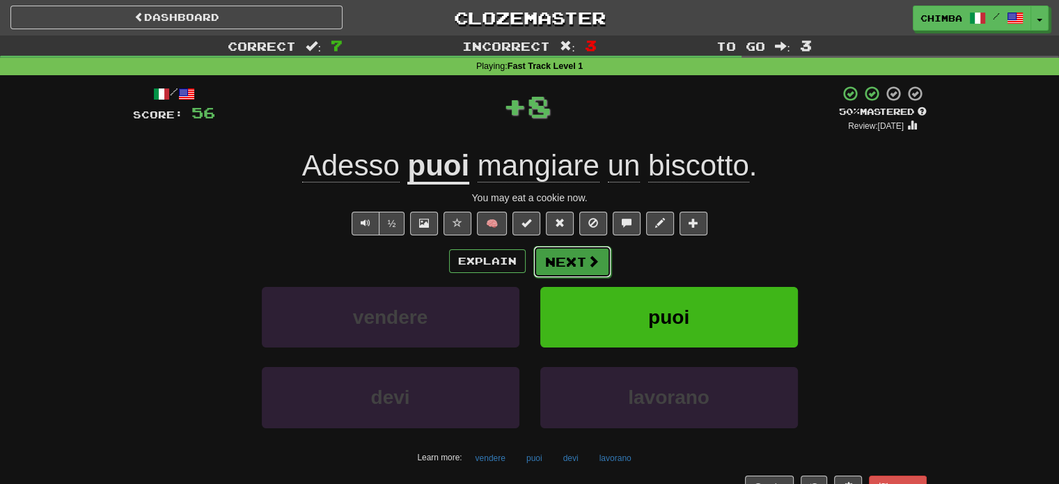
click at [551, 249] on button "Next" at bounding box center [572, 262] width 78 height 32
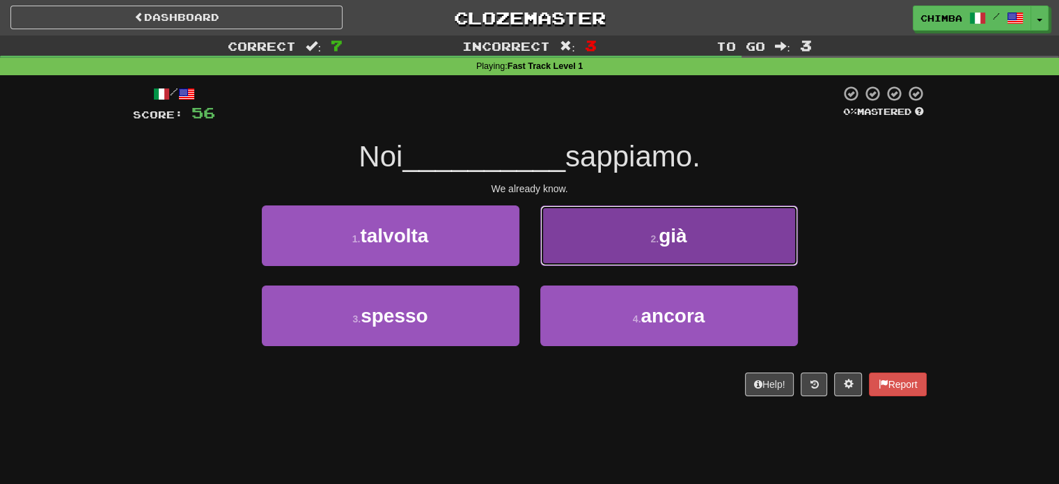
click at [640, 257] on button "2 . già" at bounding box center [669, 235] width 258 height 61
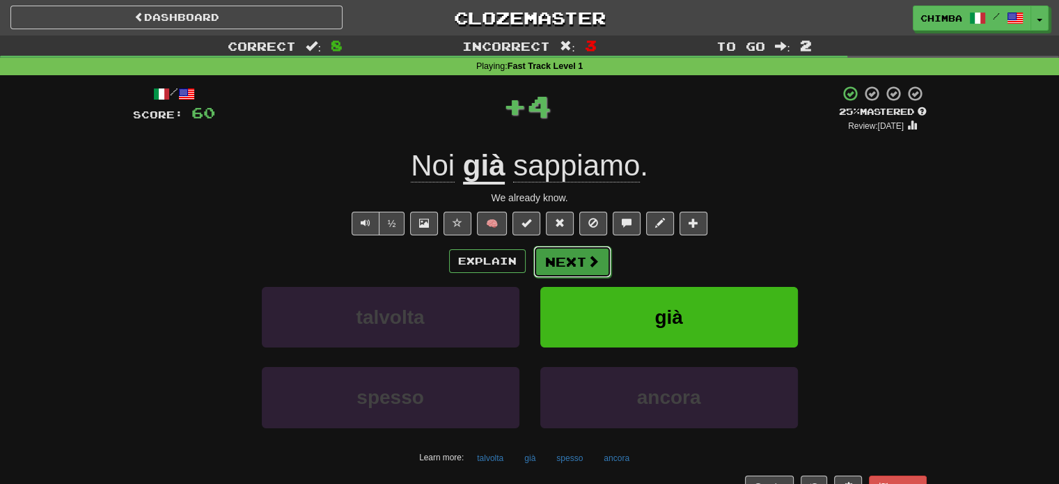
click at [551, 247] on button "Next" at bounding box center [572, 262] width 78 height 32
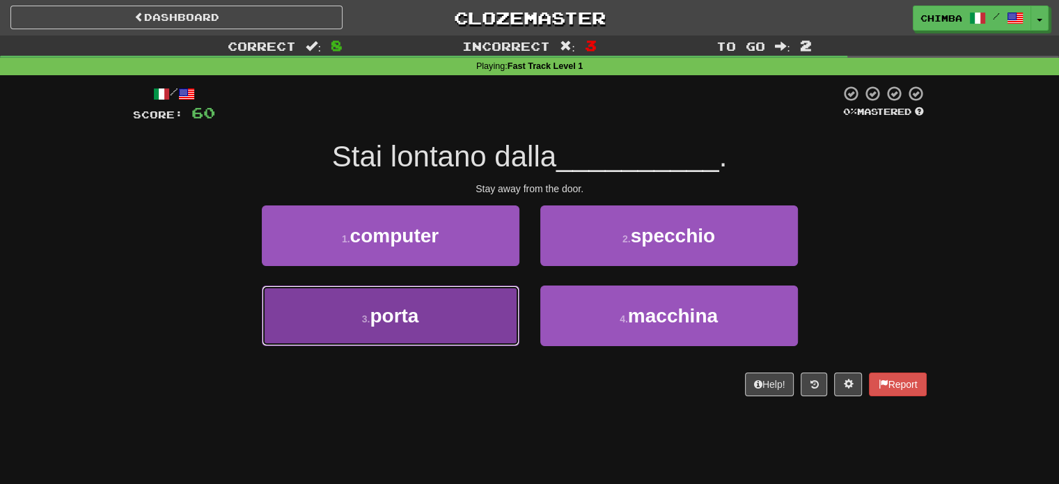
click at [451, 296] on button "3 . porta" at bounding box center [391, 315] width 258 height 61
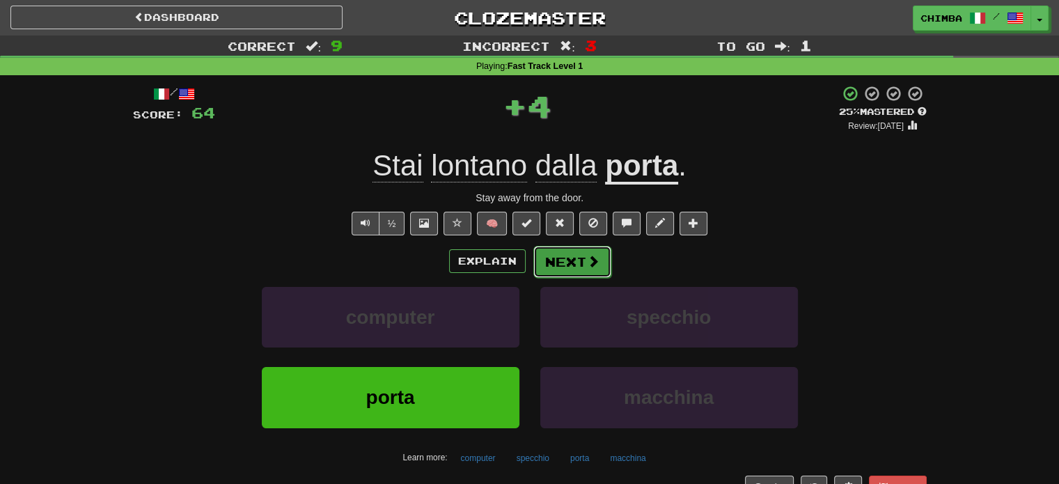
click at [556, 258] on button "Next" at bounding box center [572, 262] width 78 height 32
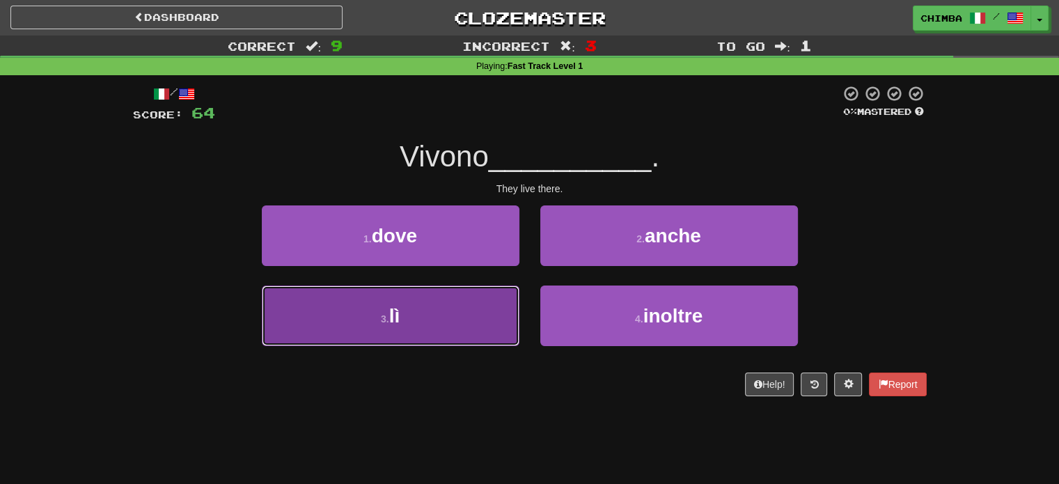
click at [461, 317] on button "3 . lì" at bounding box center [391, 315] width 258 height 61
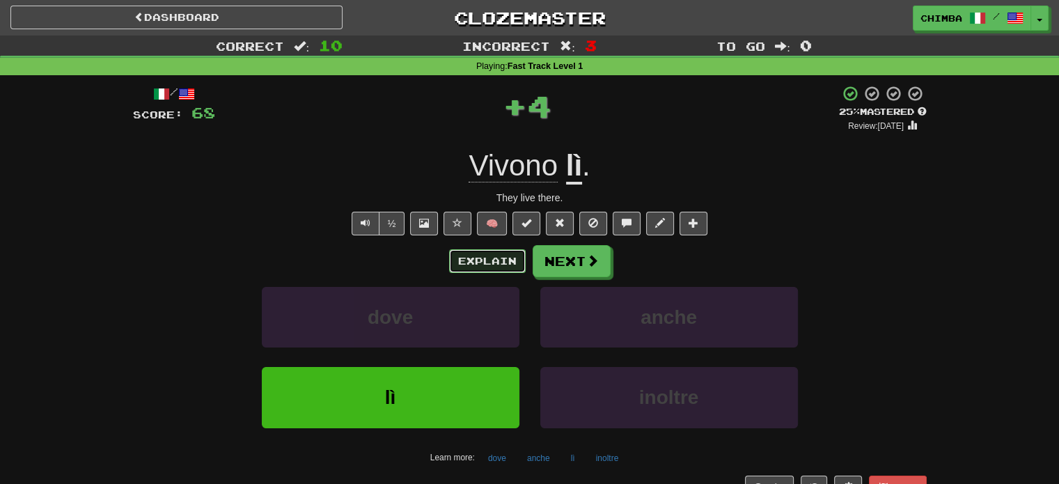
click at [490, 264] on button "Explain" at bounding box center [487, 261] width 77 height 24
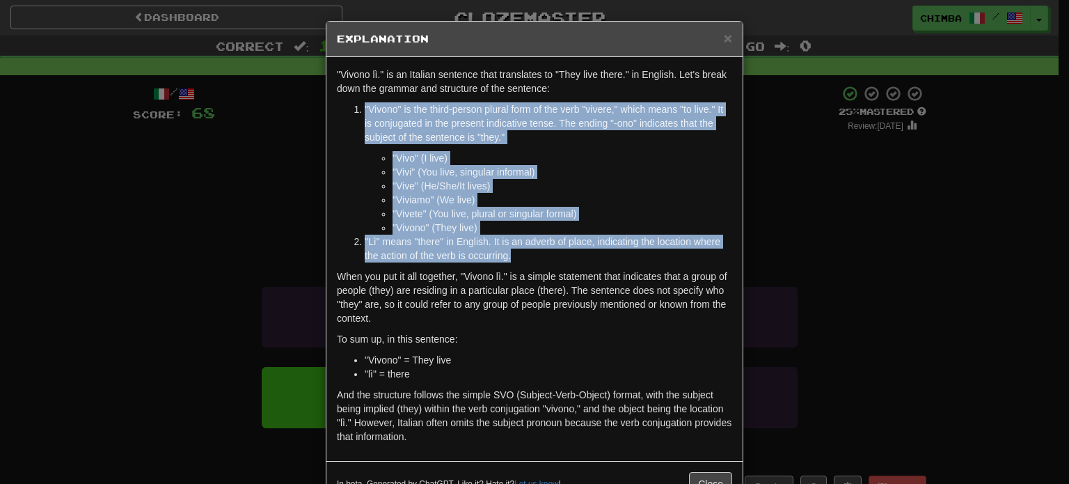
drag, startPoint x: 358, startPoint y: 106, endPoint x: 482, endPoint y: 233, distance: 177.7
click at [514, 255] on ol ""Vivono" is the third-person plural form of the verb "vivere," which means "to …" at bounding box center [534, 182] width 395 height 160
copy ol ""Vivono" is the third-person plural form of the verb "vivere," which means "to …"
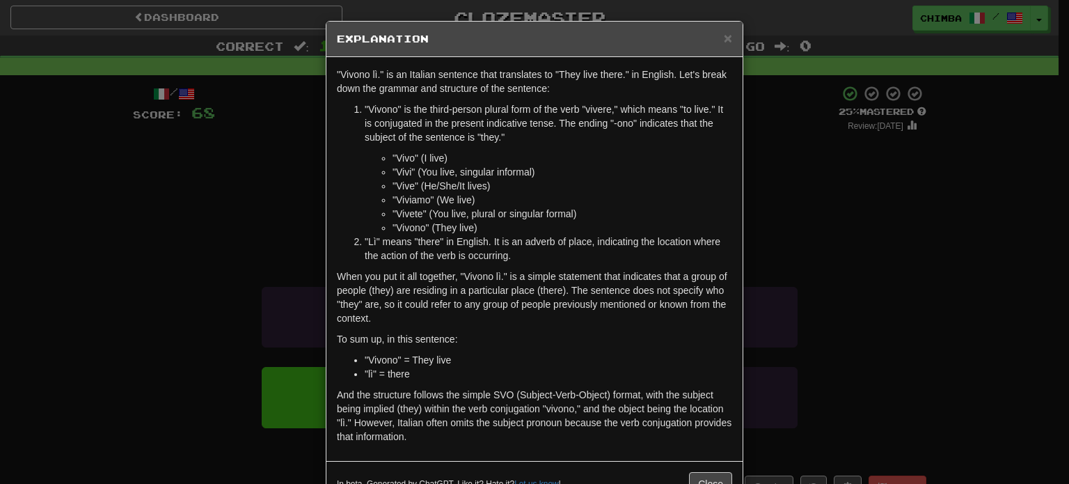
click at [729, 35] on div "× Explanation" at bounding box center [534, 39] width 416 height 35
click at [725, 37] on span "×" at bounding box center [728, 38] width 8 height 16
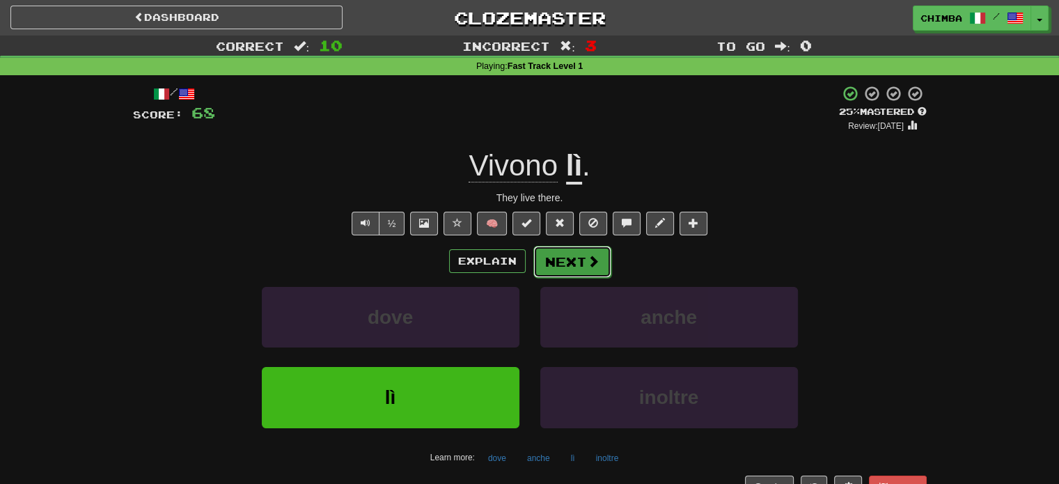
click at [583, 254] on button "Next" at bounding box center [572, 262] width 78 height 32
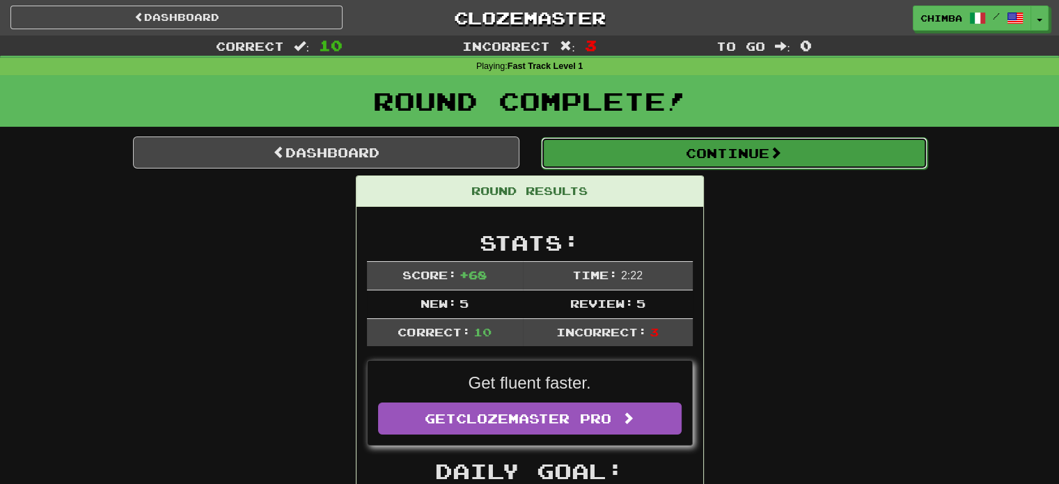
click at [632, 142] on button "Continue" at bounding box center [734, 153] width 386 height 32
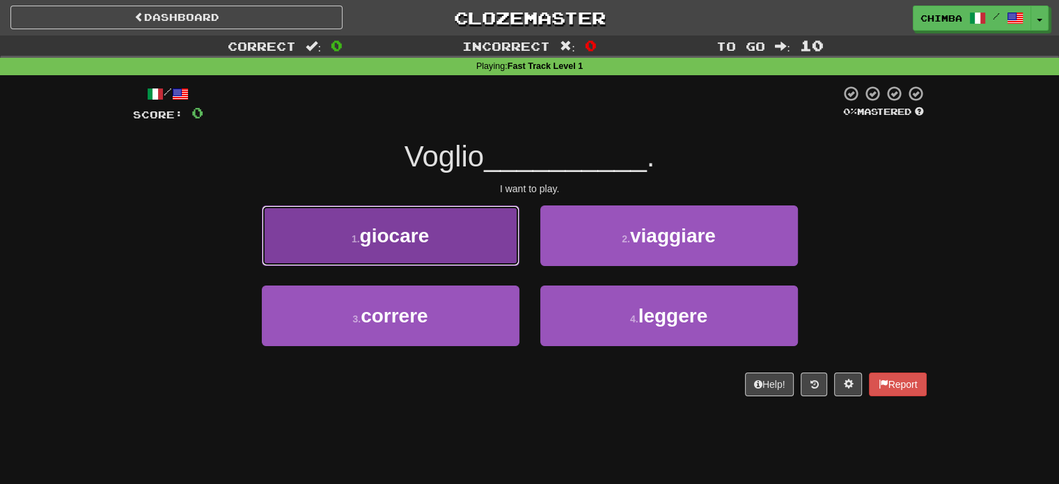
click at [427, 244] on span "giocare" at bounding box center [395, 236] width 70 height 22
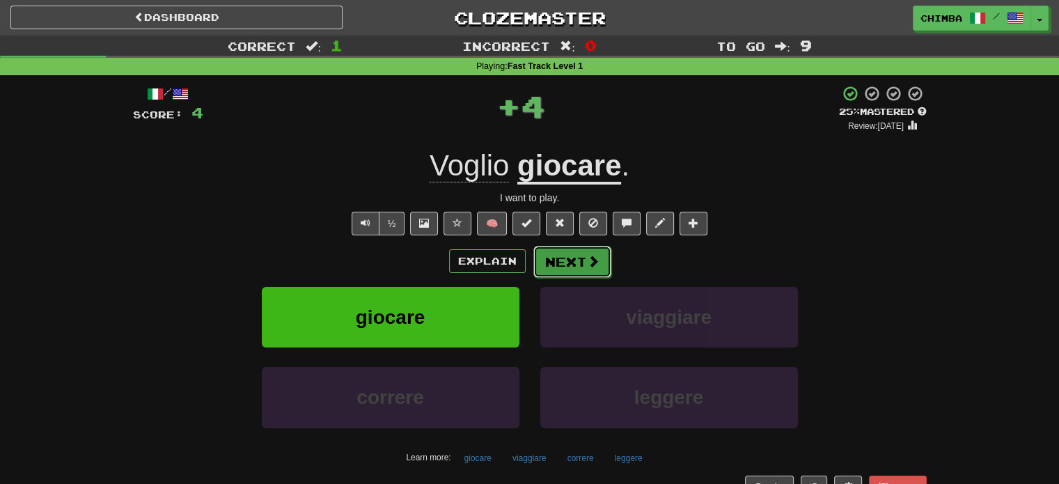
click at [541, 267] on button "Next" at bounding box center [572, 262] width 78 height 32
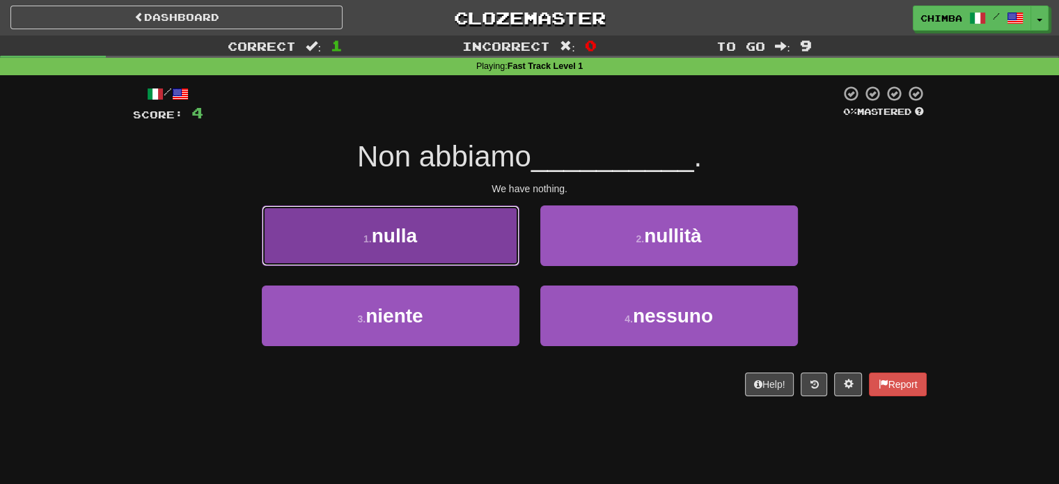
click at [466, 233] on button "1 . nulla" at bounding box center [391, 235] width 258 height 61
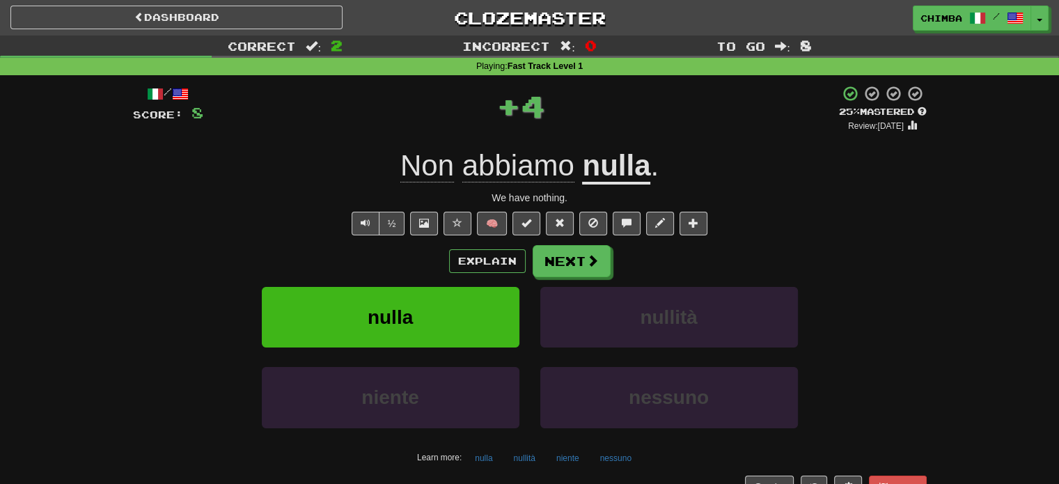
click at [568, 242] on div "/ Score: 8 + 4 25 % Mastered Review: 2025-08-18 Non abbiamo nulla . We have not…" at bounding box center [529, 291] width 793 height 413
click at [567, 253] on button "Next" at bounding box center [572, 262] width 78 height 32
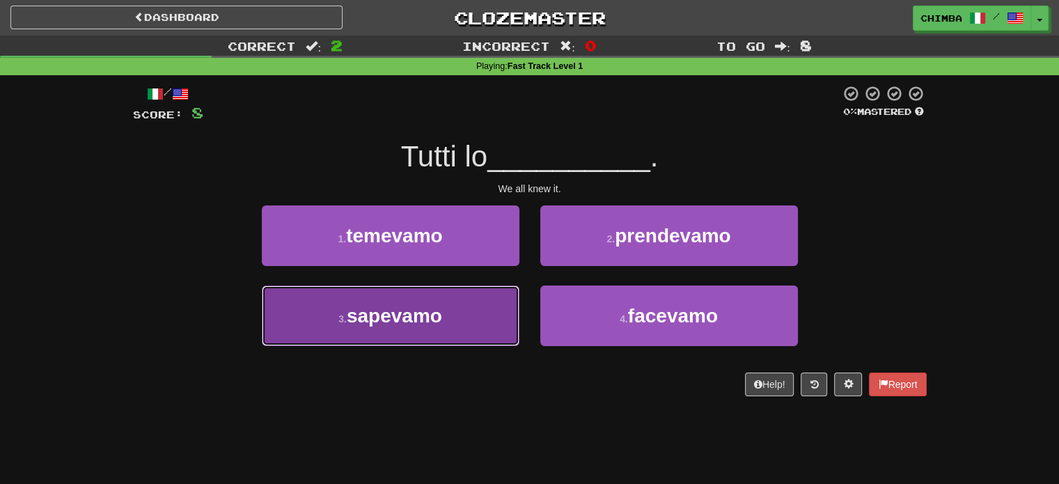
click at [440, 307] on span "sapevamo" at bounding box center [394, 316] width 95 height 22
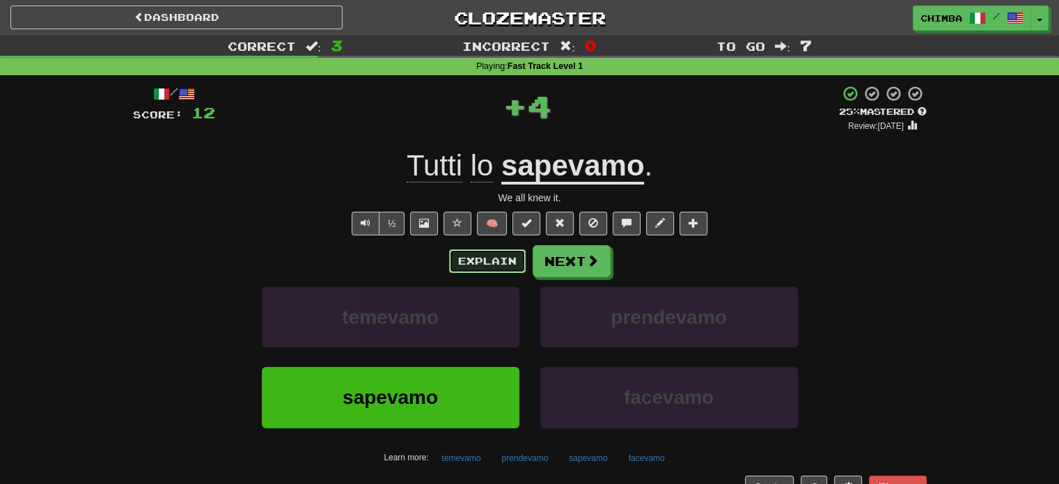
click at [500, 267] on button "Explain" at bounding box center [487, 261] width 77 height 24
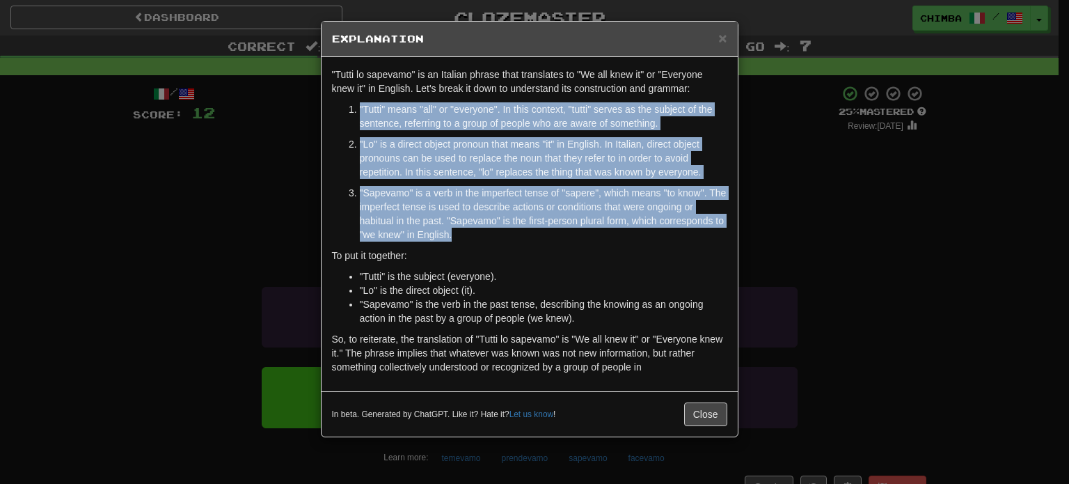
drag, startPoint x: 359, startPoint y: 103, endPoint x: 482, endPoint y: 239, distance: 182.8
click at [482, 239] on ol ""Tutti" means "all" or "everyone". In this context, "tutti" serves as the subje…" at bounding box center [529, 171] width 395 height 139
copy ol ""Tutti" means "all" or "everyone". In this context, "tutti" serves as the subje…"
click at [468, 239] on p ""Sapevamo" is a verb in the imperfect tense of "sapere", which means "to know".…" at bounding box center [543, 214] width 367 height 56
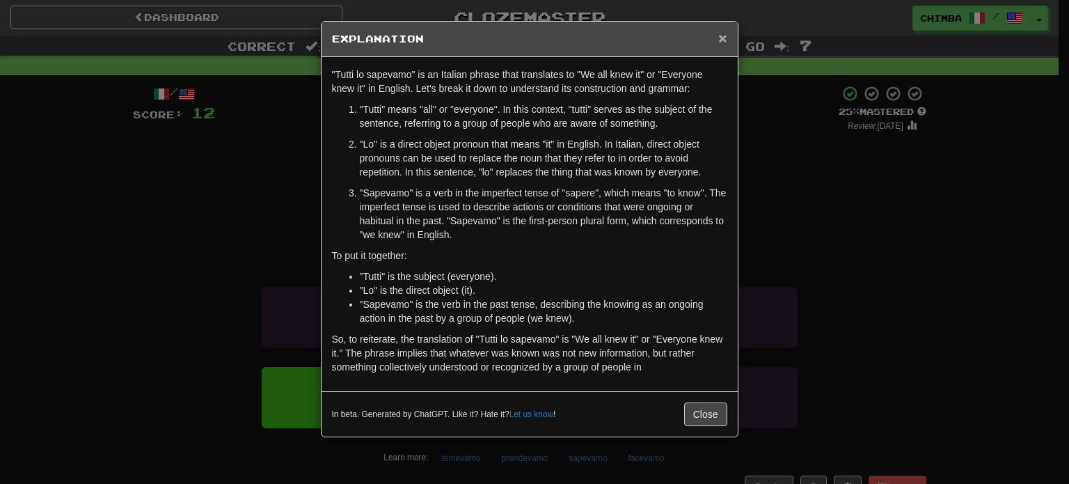
click at [726, 38] on span "×" at bounding box center [722, 38] width 8 height 16
click at [726, 57] on div ""Tutti lo sapevamo" is an Italian phrase that translates to "We all knew it" or…" at bounding box center [530, 224] width 416 height 334
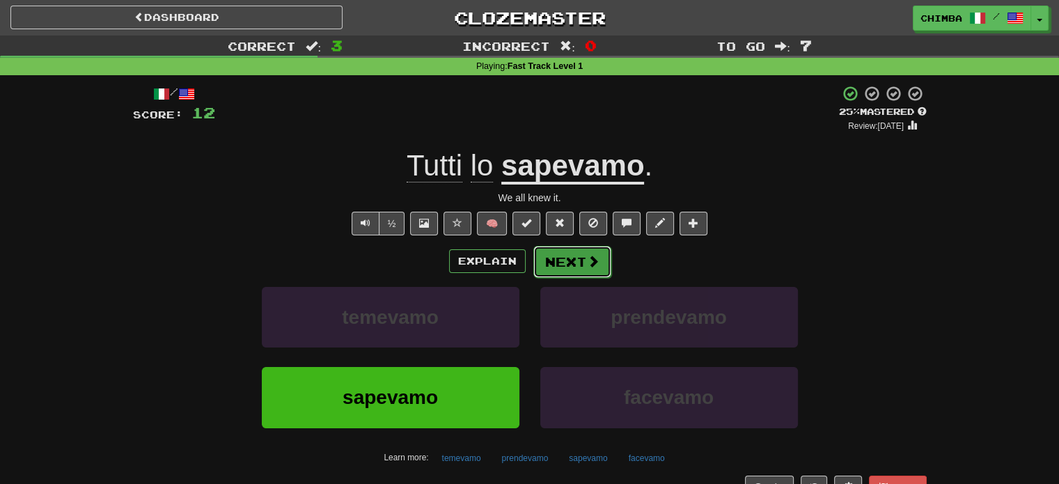
click at [560, 258] on button "Next" at bounding box center [572, 262] width 78 height 32
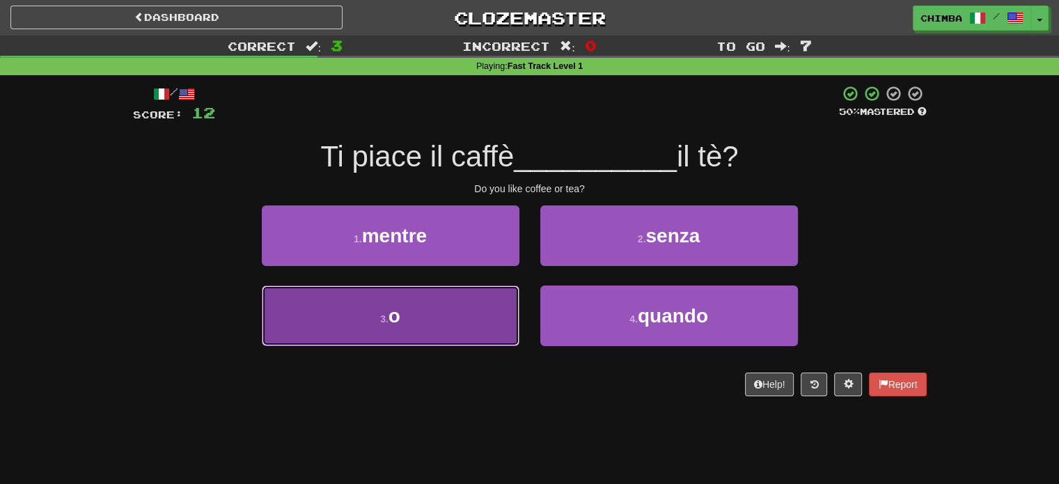
click at [468, 322] on button "3 . o" at bounding box center [391, 315] width 258 height 61
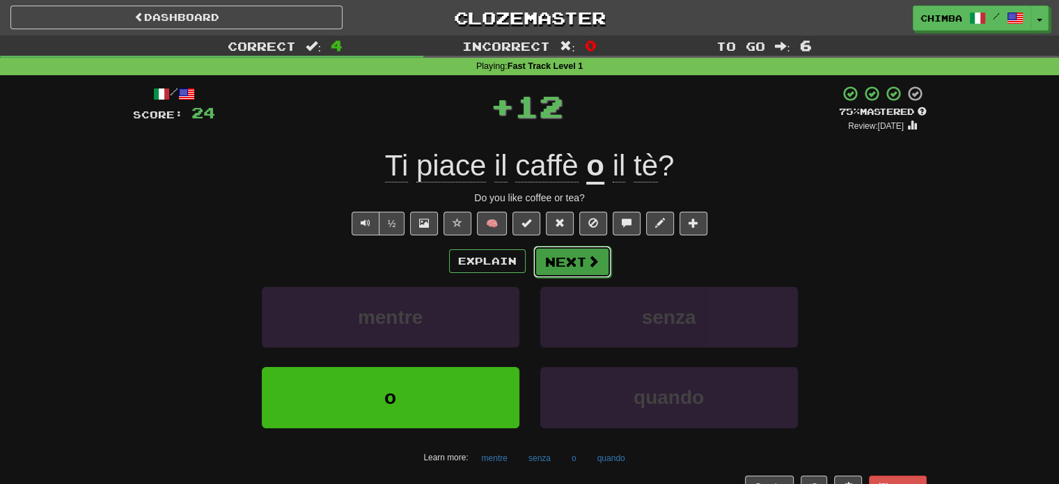
click at [559, 260] on button "Next" at bounding box center [572, 262] width 78 height 32
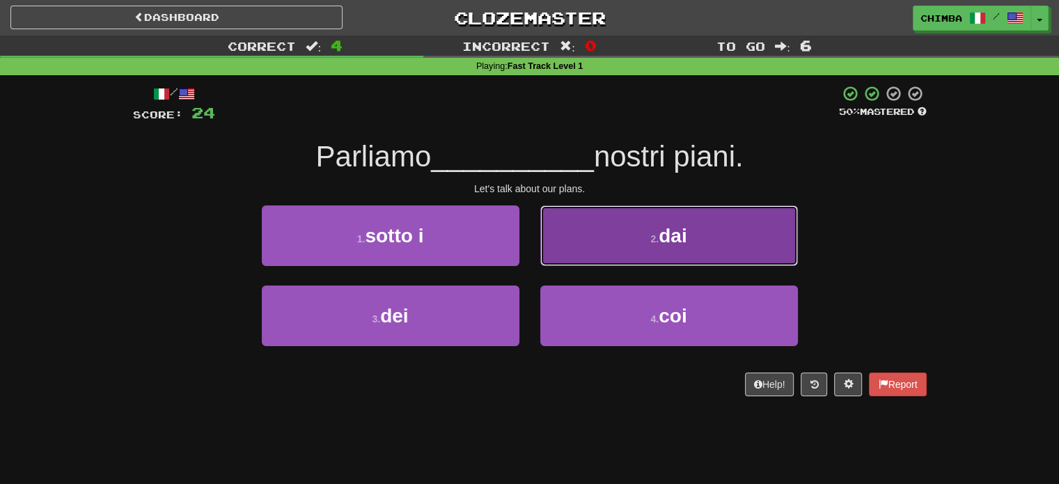
click at [610, 228] on button "2 . dai" at bounding box center [669, 235] width 258 height 61
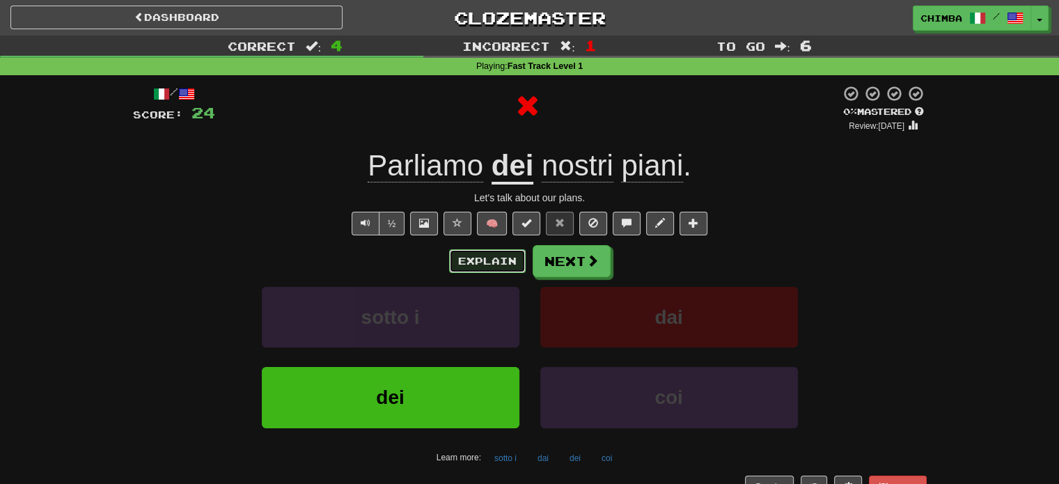
click at [489, 264] on button "Explain" at bounding box center [487, 261] width 77 height 24
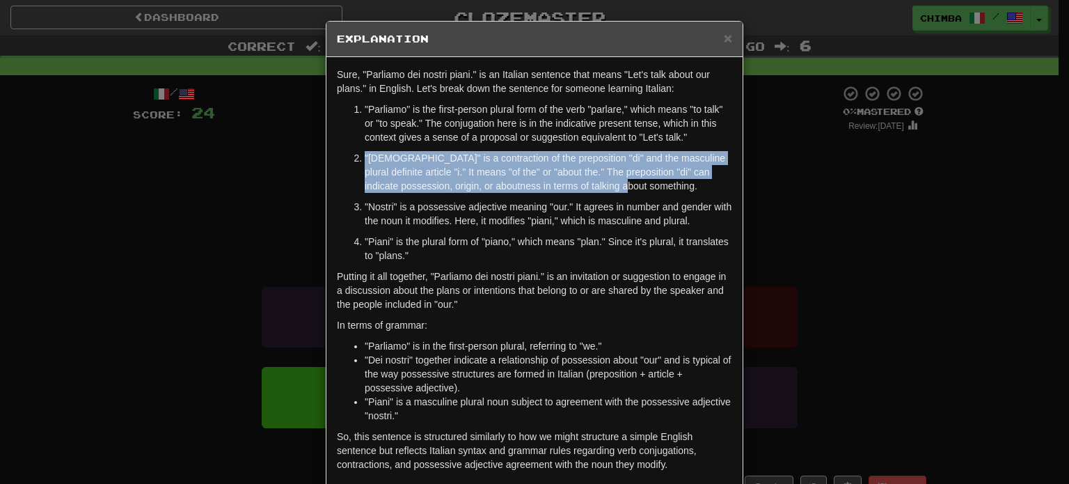
drag, startPoint x: 354, startPoint y: 152, endPoint x: 618, endPoint y: 189, distance: 267.0
click at [618, 189] on li ""Dei" is a contraction of the preposition "di" and the masculine plural definit…" at bounding box center [548, 172] width 367 height 42
copy p ""Dei" is a contraction of the preposition "di" and the masculine plural definit…"
click at [724, 38] on span "×" at bounding box center [728, 38] width 8 height 16
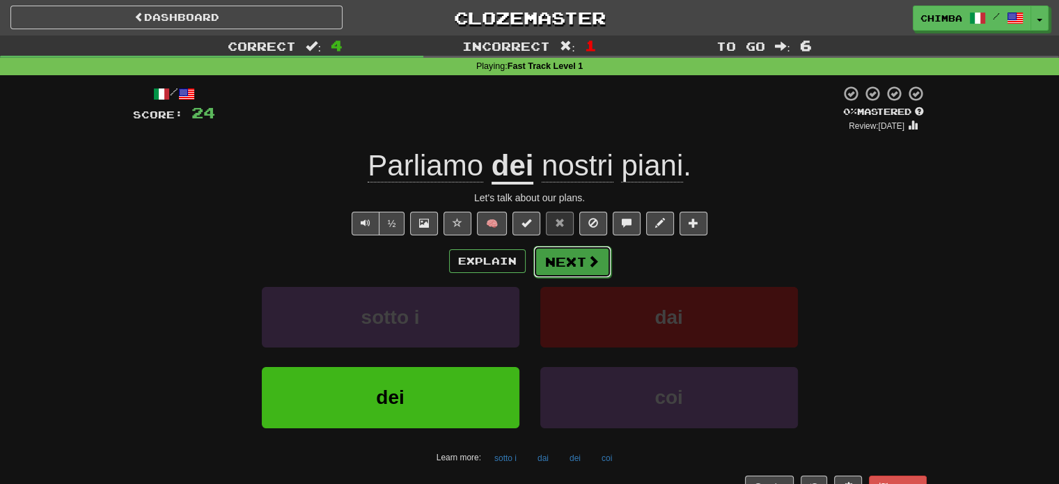
click at [571, 269] on button "Next" at bounding box center [572, 262] width 78 height 32
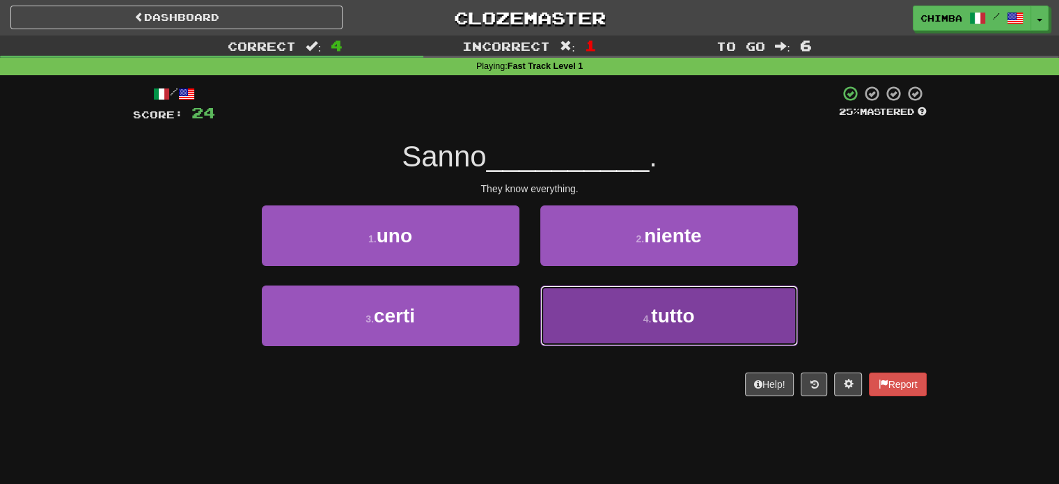
click at [587, 318] on button "4 . tutto" at bounding box center [669, 315] width 258 height 61
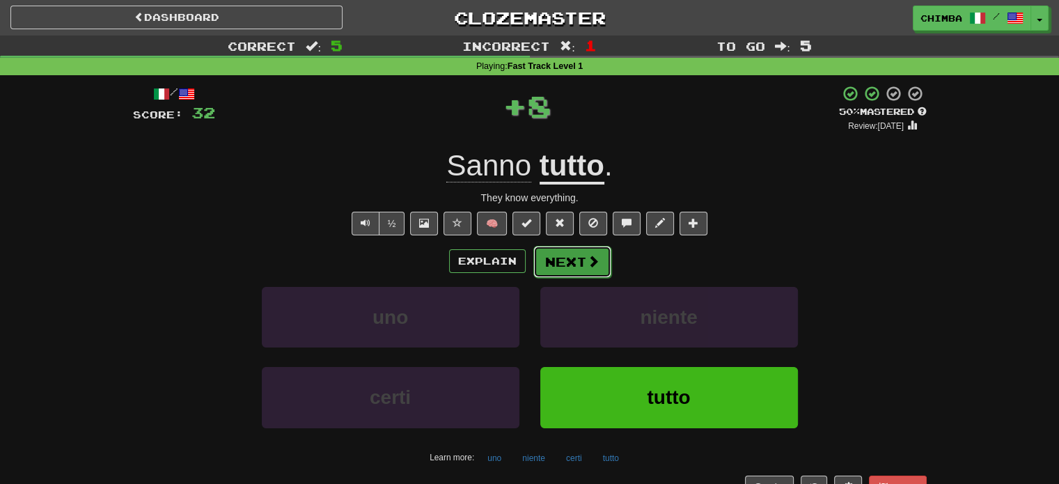
click at [554, 262] on button "Next" at bounding box center [572, 262] width 78 height 32
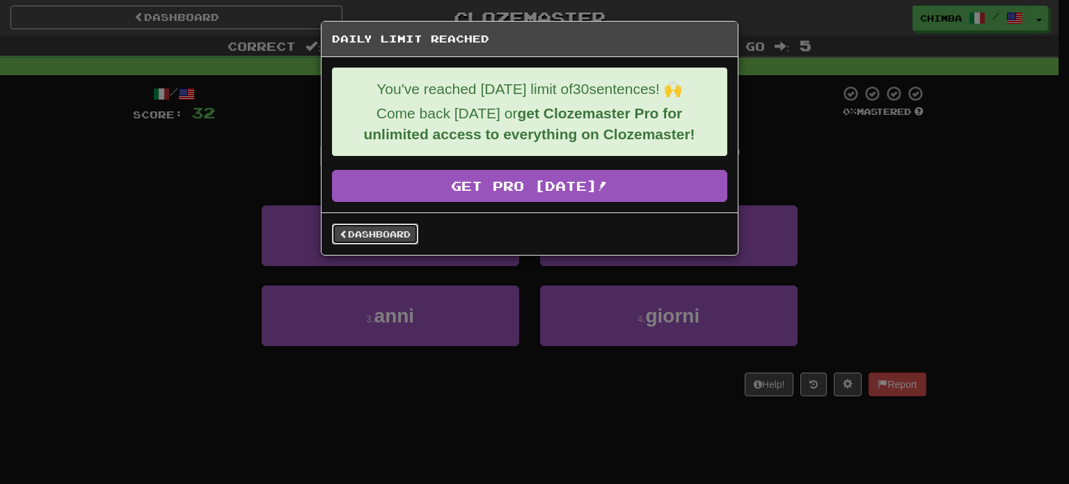
click at [381, 232] on link "Dashboard" at bounding box center [375, 233] width 86 height 21
